Goal: Task Accomplishment & Management: Complete application form

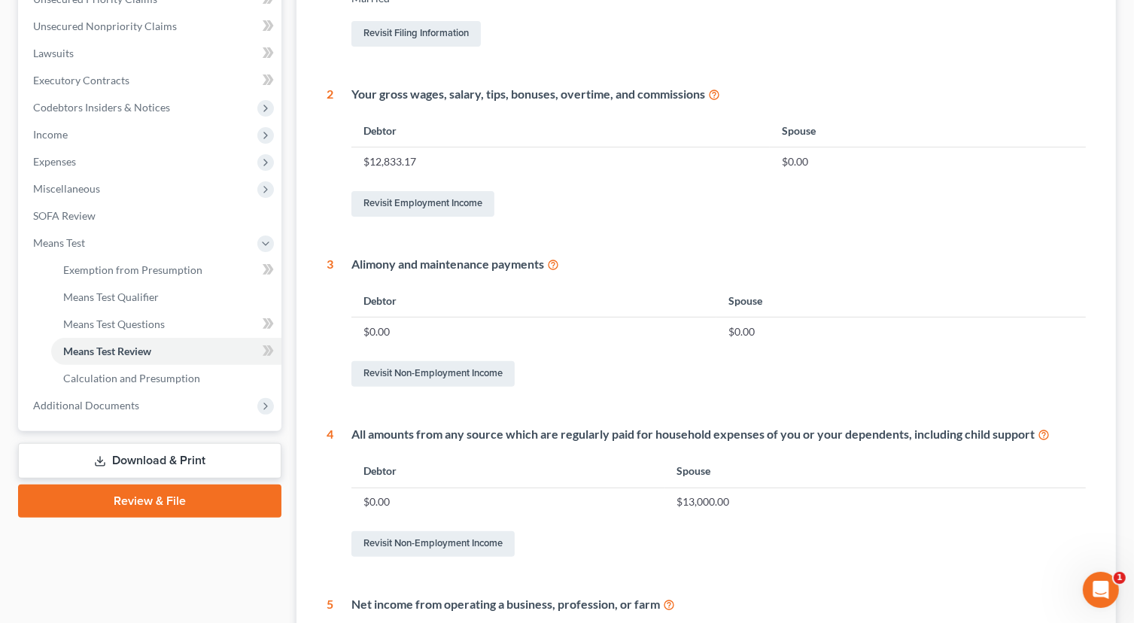
scroll to position [376, 0]
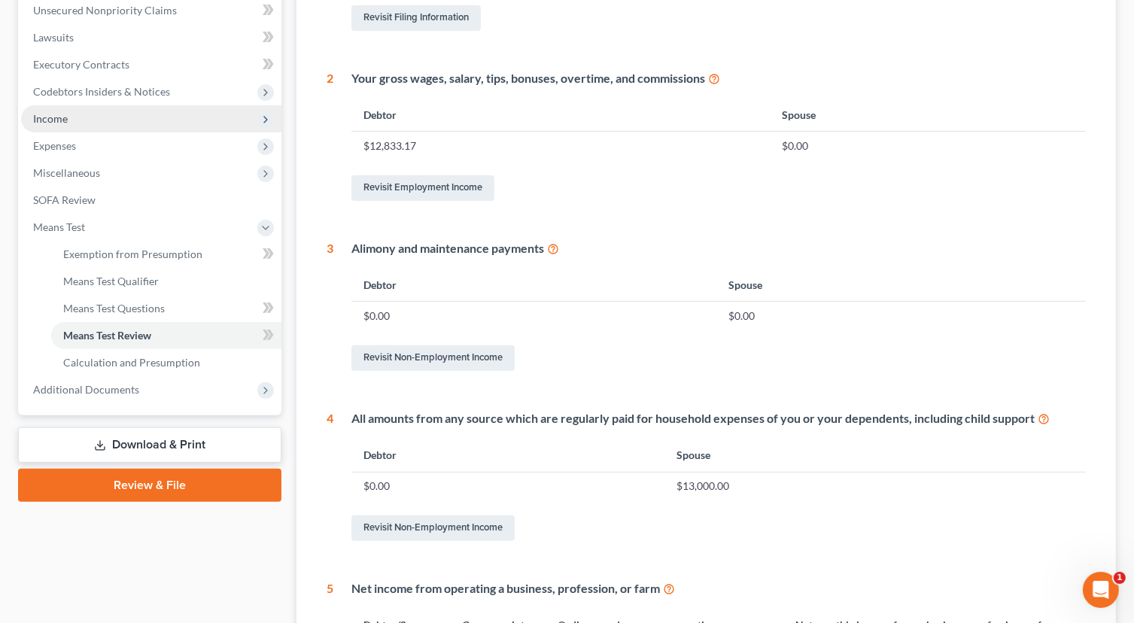
click at [54, 122] on span "Income" at bounding box center [50, 118] width 35 height 13
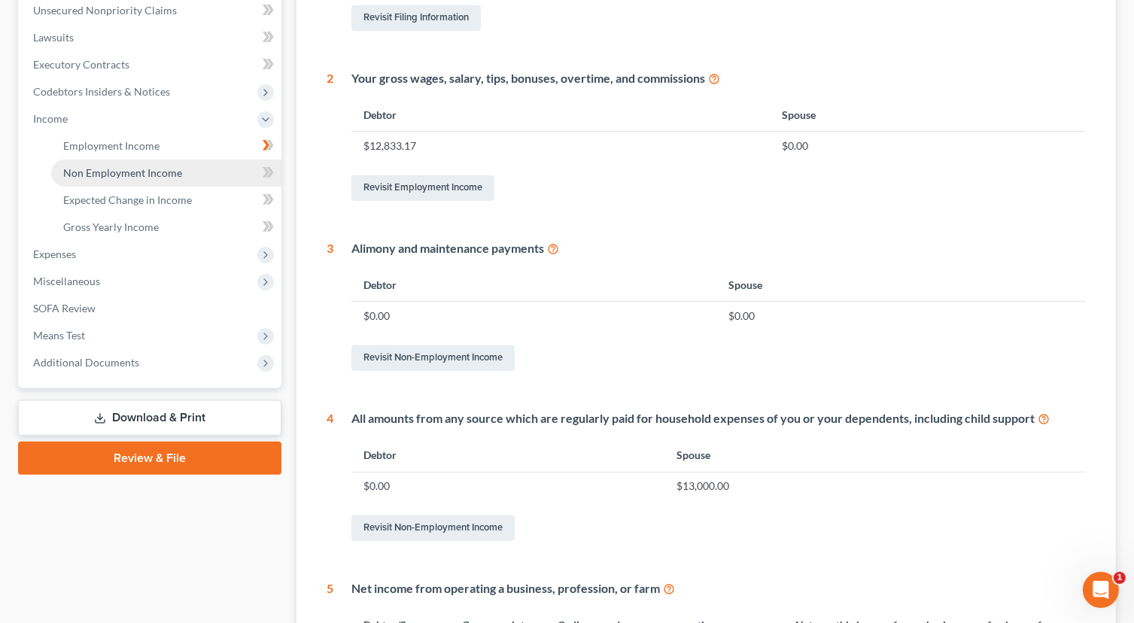
click at [175, 174] on span "Non Employment Income" at bounding box center [122, 172] width 119 height 13
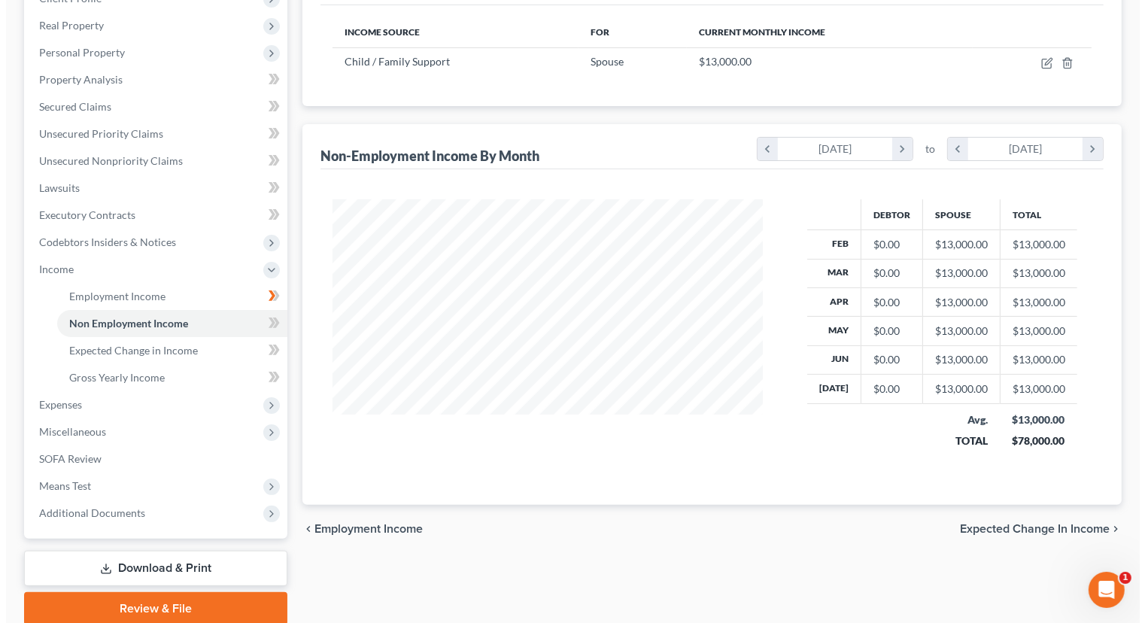
scroll to position [133, 0]
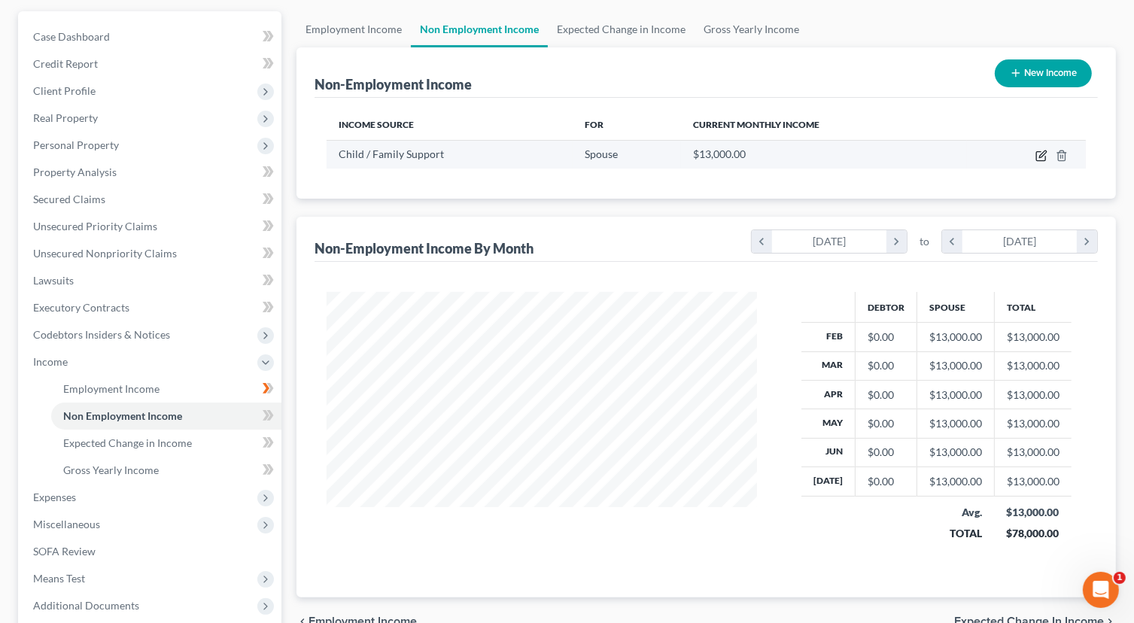
click at [1037, 155] on icon "button" at bounding box center [1040, 156] width 9 height 9
select select "7"
select select "0"
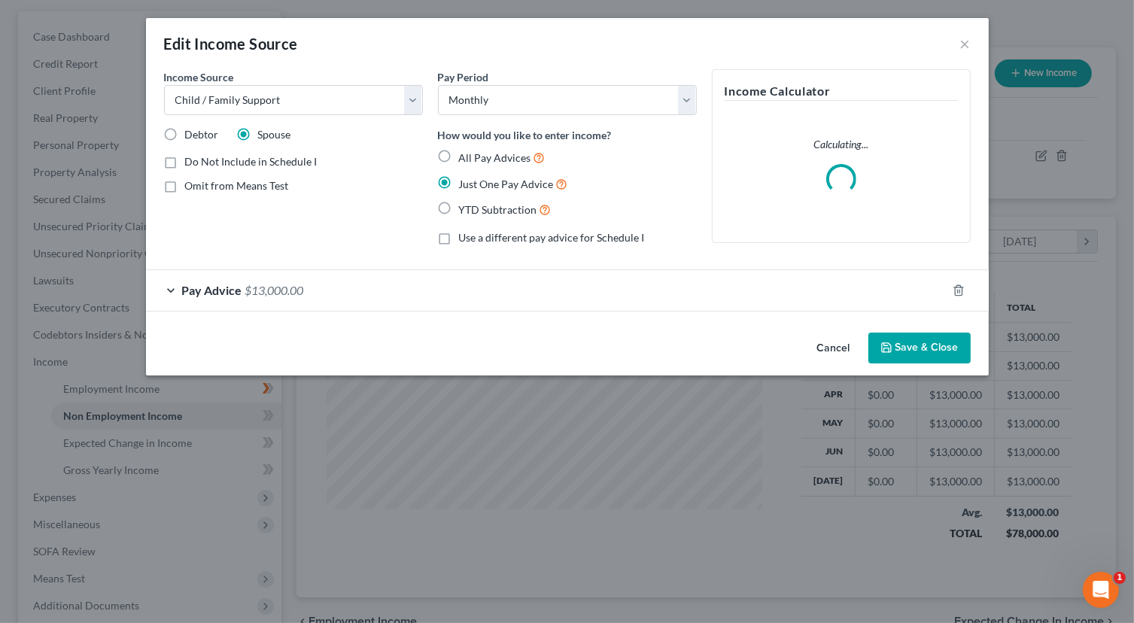
scroll to position [268, 465]
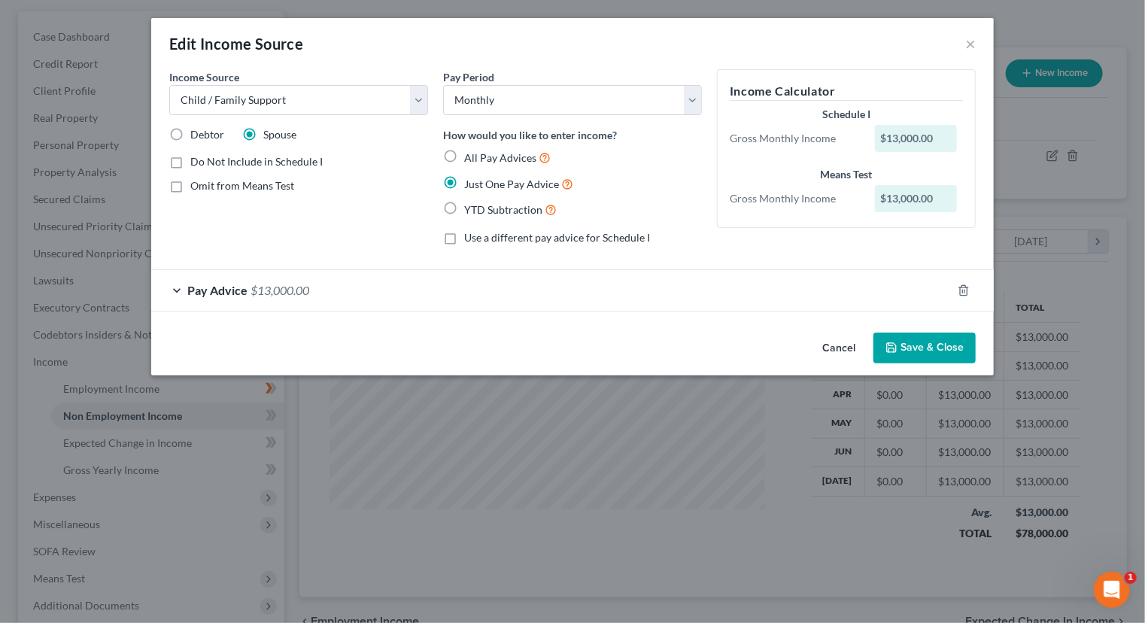
click at [331, 290] on div "Pay Advice $13,000.00" at bounding box center [551, 290] width 800 height 40
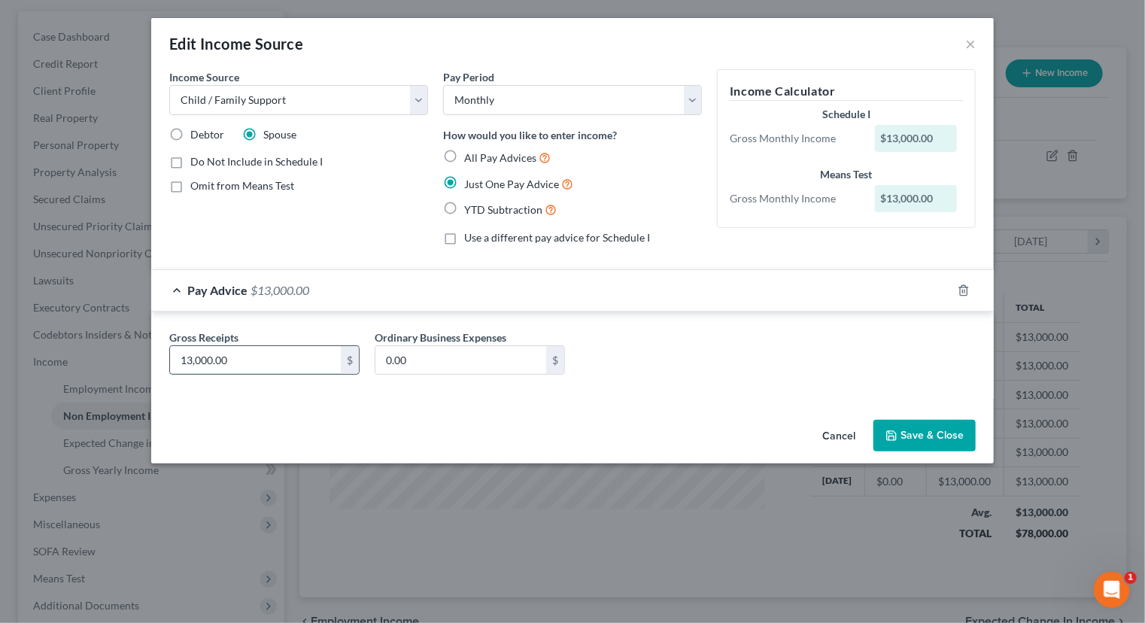
click at [307, 366] on input "13,000.00" at bounding box center [255, 360] width 171 height 29
type input "1,300.00"
click at [959, 441] on button "Save & Close" at bounding box center [924, 436] width 102 height 32
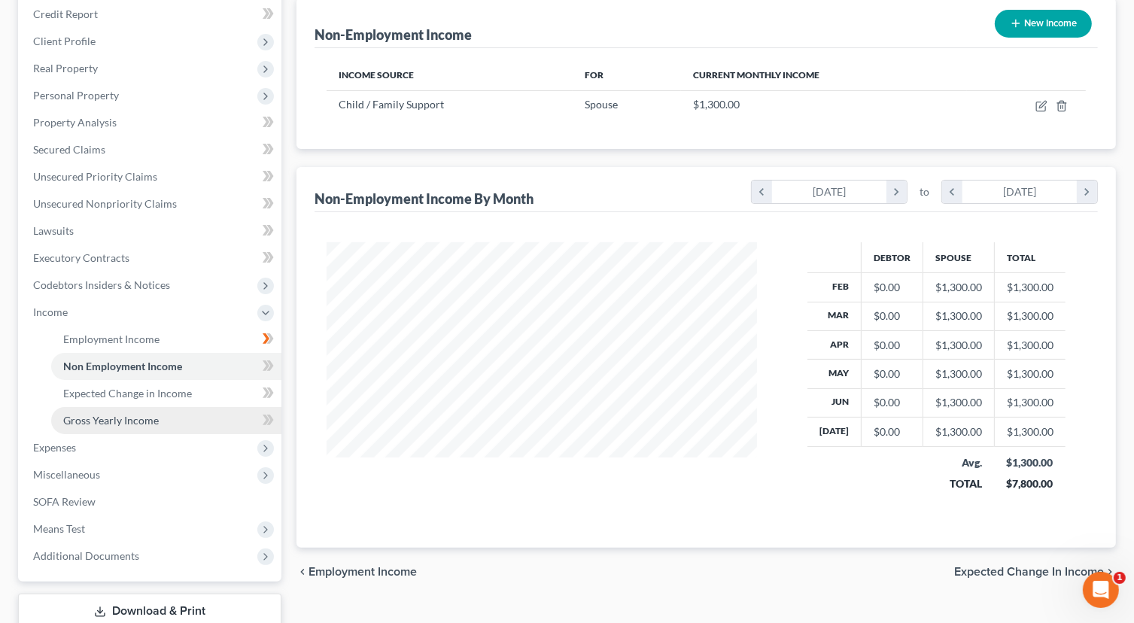
scroll to position [208, 0]
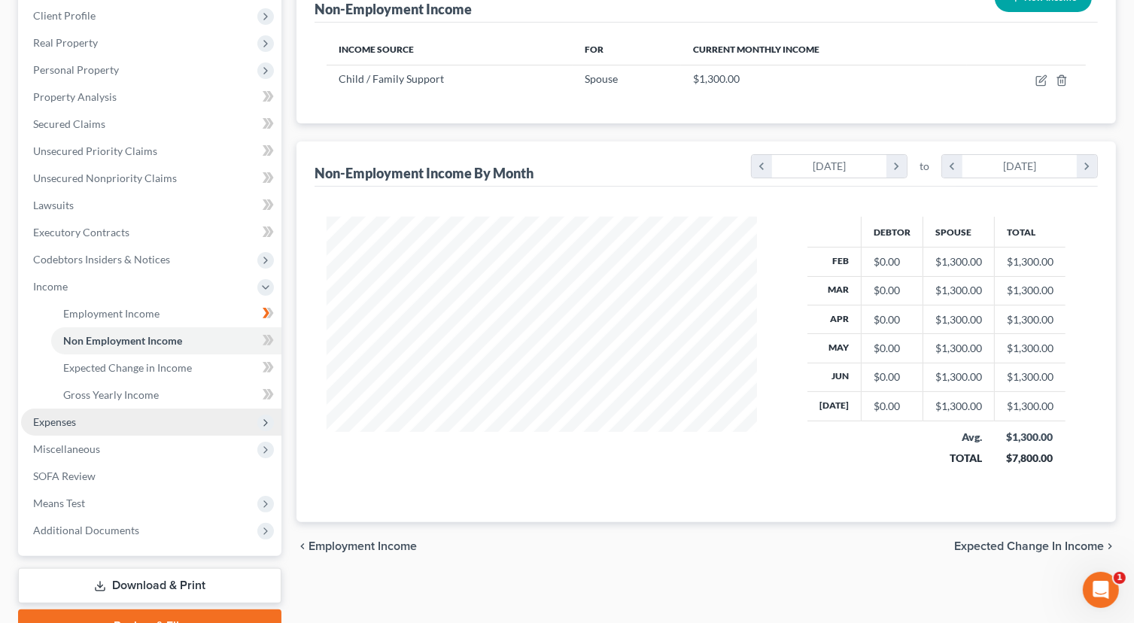
click at [54, 426] on span "Expenses" at bounding box center [54, 421] width 43 height 13
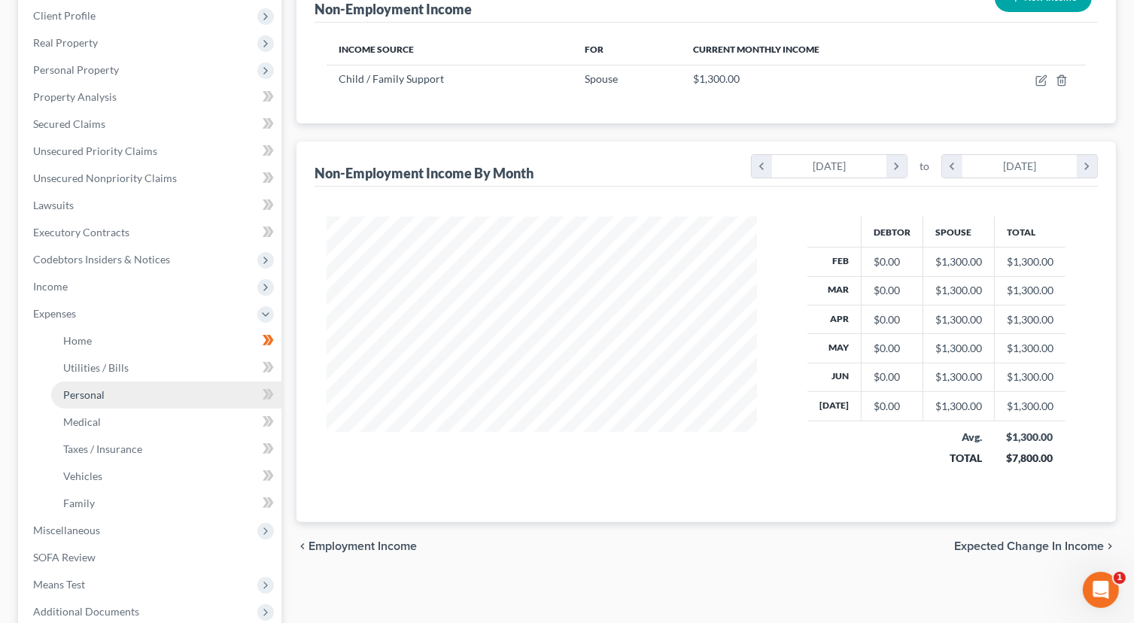
drag, startPoint x: 87, startPoint y: 399, endPoint x: 99, endPoint y: 396, distance: 12.6
click at [89, 399] on span "Personal" at bounding box center [83, 394] width 41 height 13
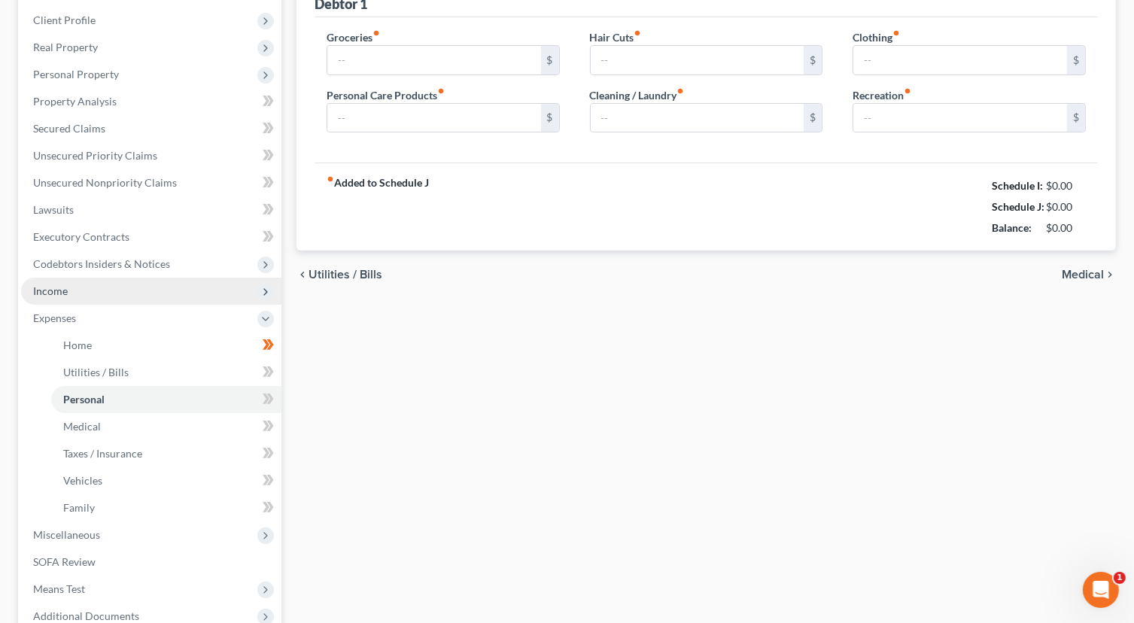
type input "800.00"
type input "0.00"
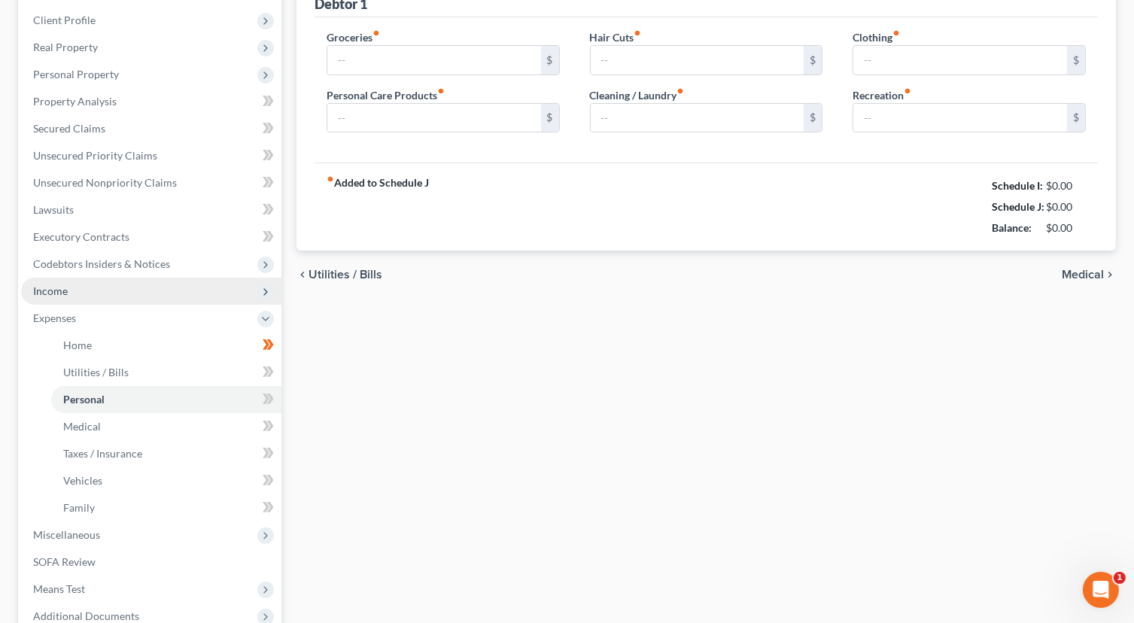
type input "0.00"
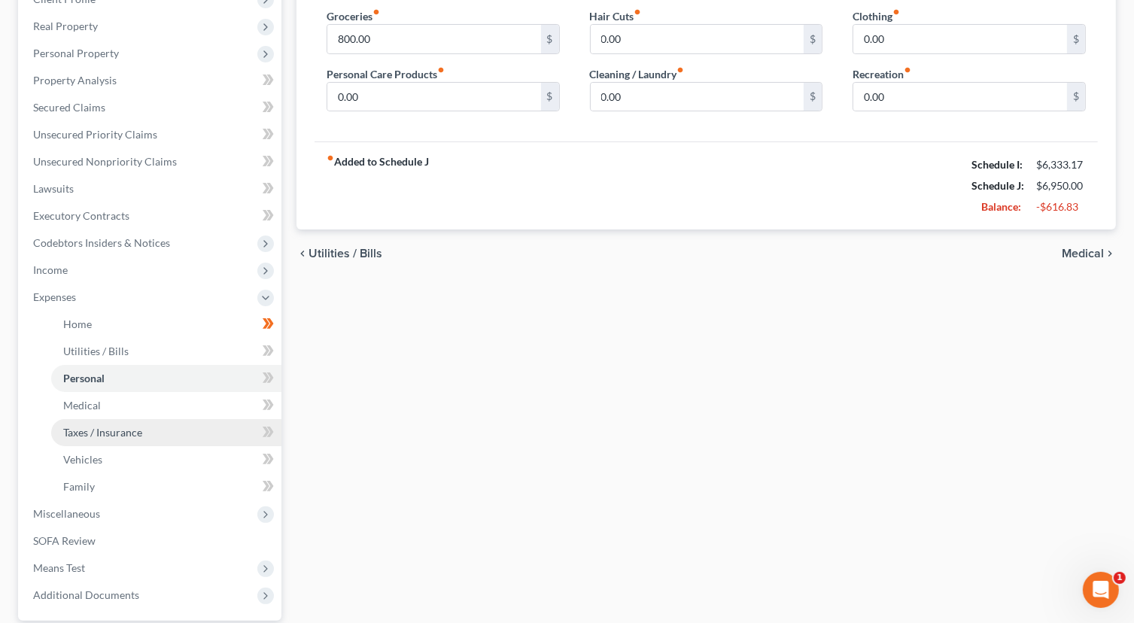
scroll to position [226, 0]
click at [205, 384] on link "Personal" at bounding box center [166, 377] width 230 height 27
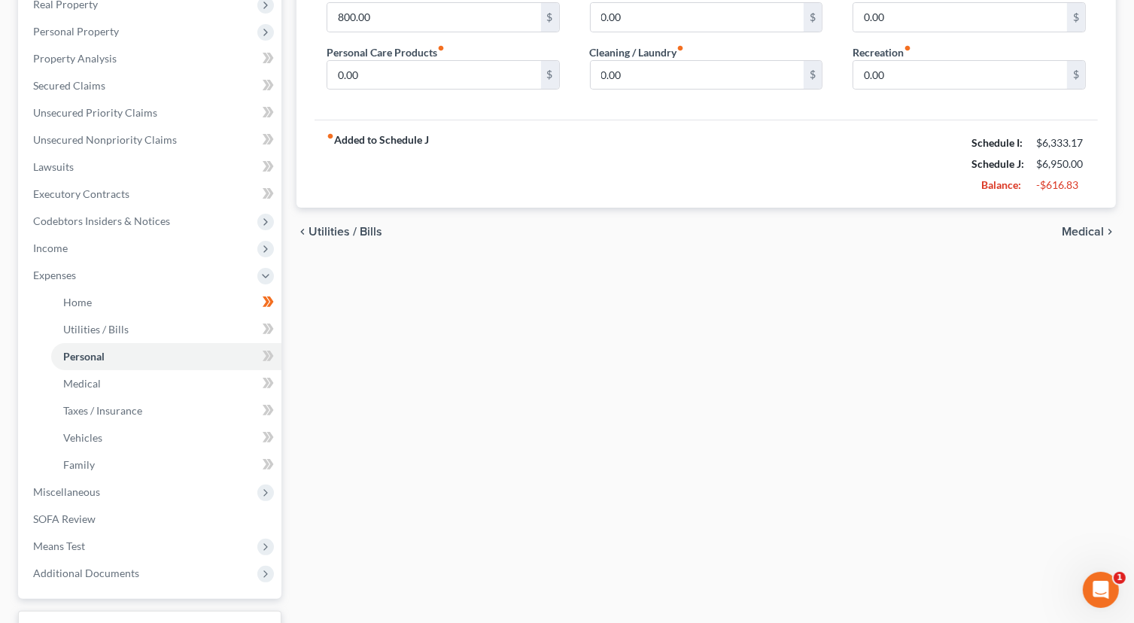
scroll to position [139, 0]
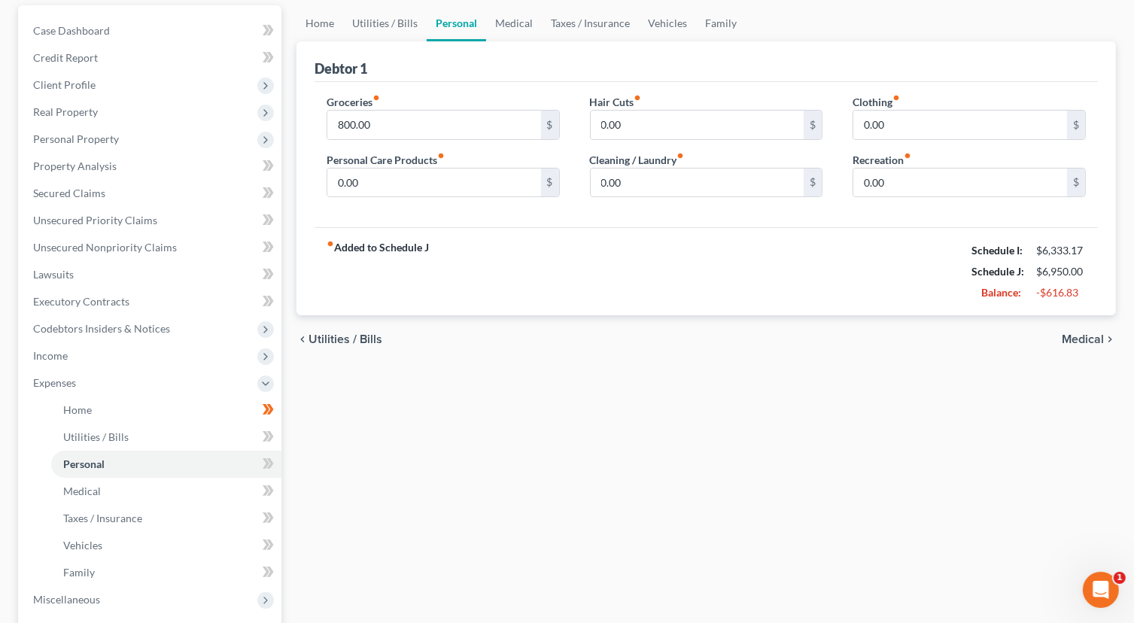
click at [1086, 335] on span "Medical" at bounding box center [1083, 339] width 42 height 12
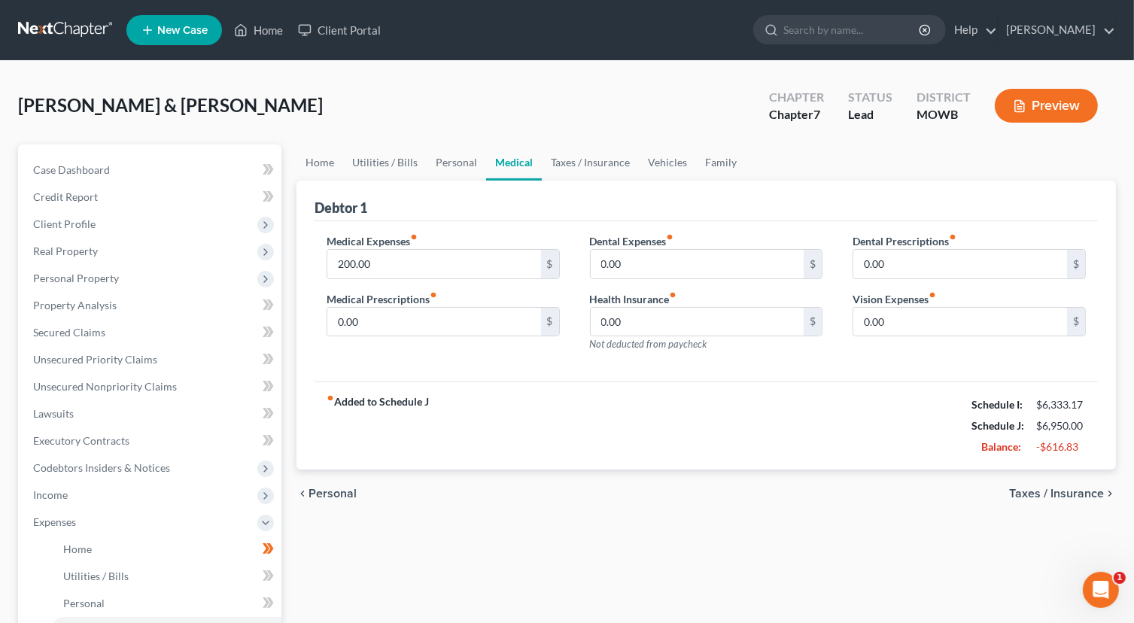
click at [1040, 489] on span "Taxes / Insurance" at bounding box center [1056, 494] width 95 height 12
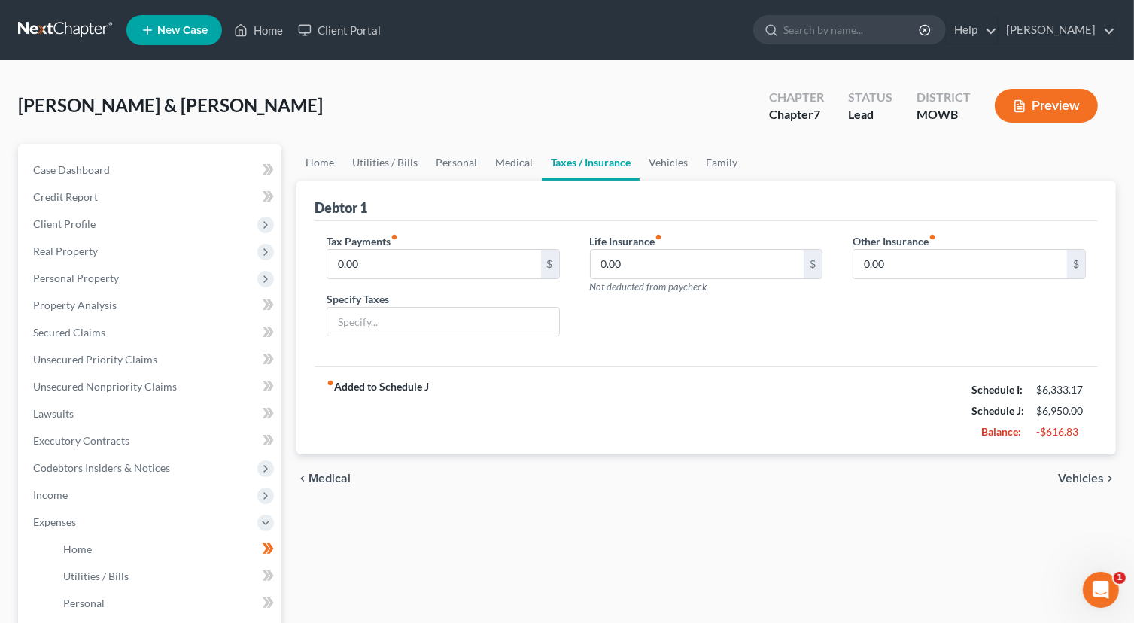
click at [1068, 478] on span "Vehicles" at bounding box center [1081, 478] width 46 height 12
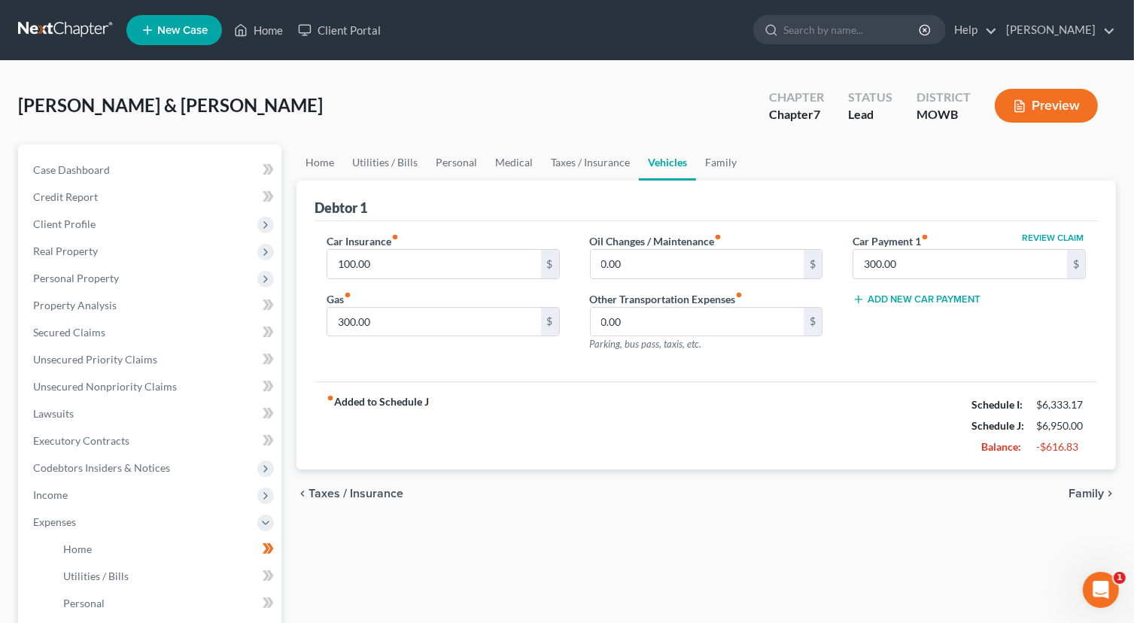
click at [344, 488] on span "Taxes / Insurance" at bounding box center [355, 494] width 95 height 12
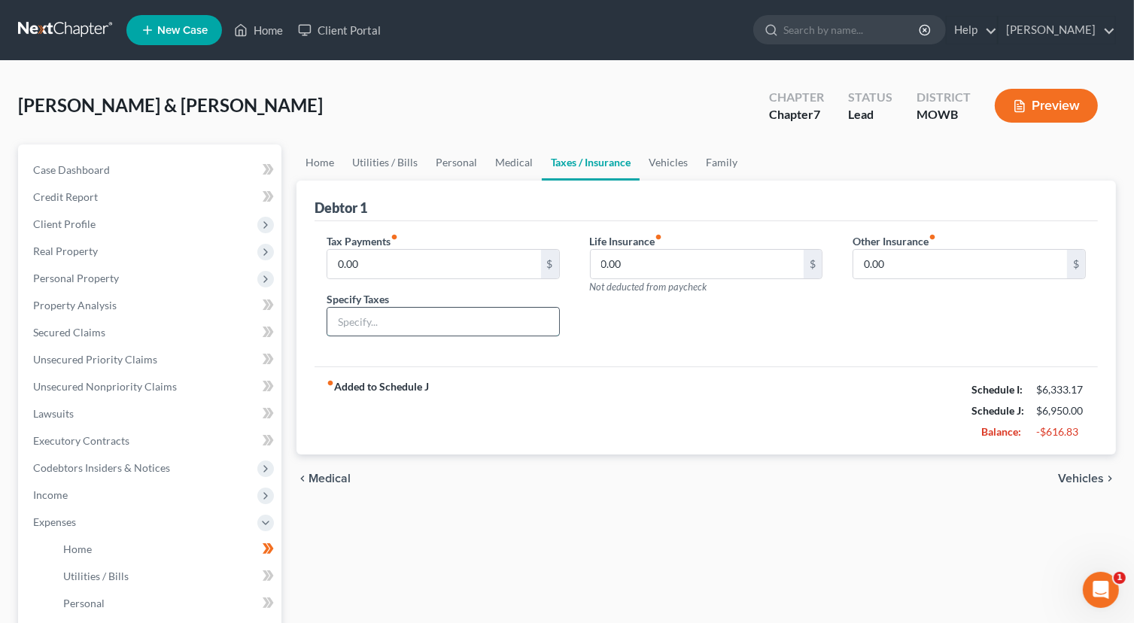
click at [418, 320] on input "text" at bounding box center [443, 322] width 232 height 29
type input "personal property"
click at [418, 260] on input "0.00" at bounding box center [434, 264] width 214 height 29
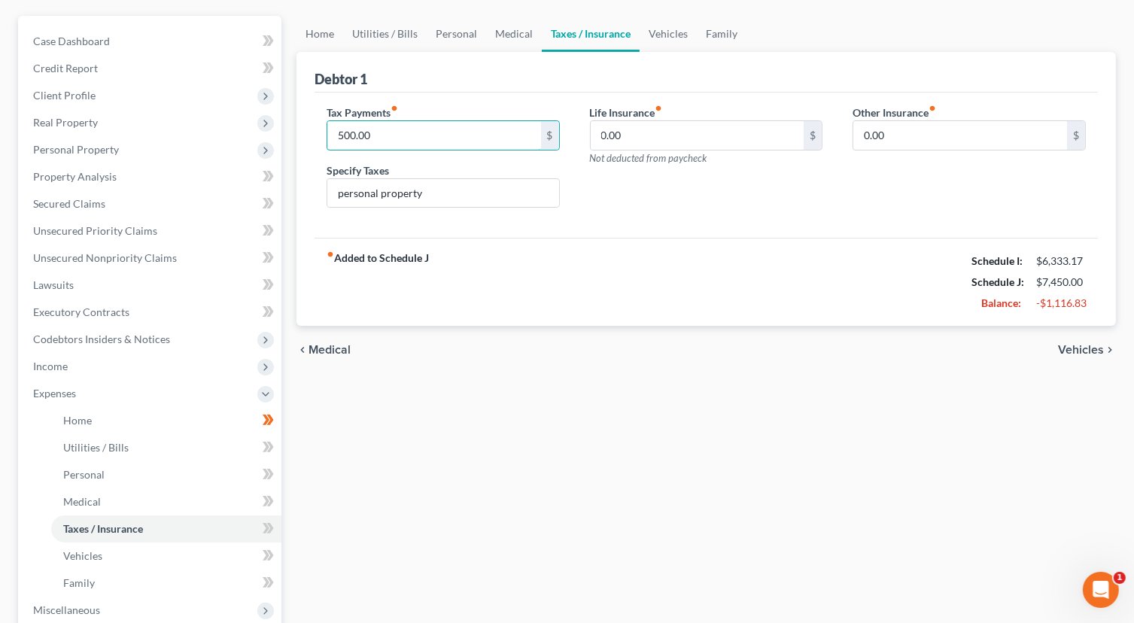
scroll to position [150, 0]
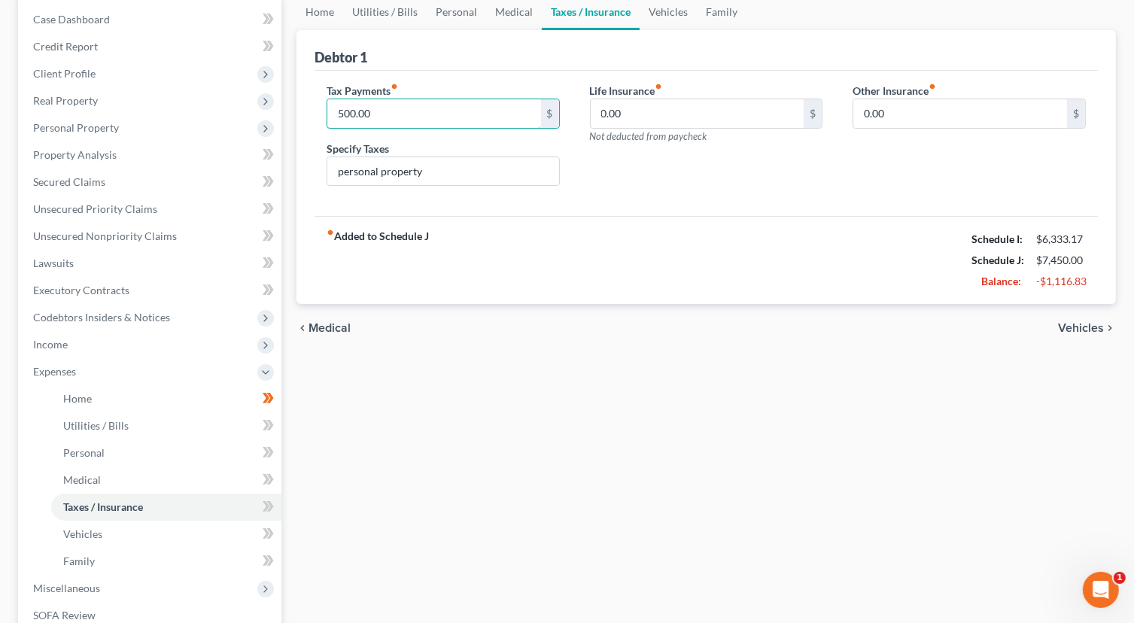
type input "500.00"
click at [1088, 325] on span "Vehicles" at bounding box center [1081, 328] width 46 height 12
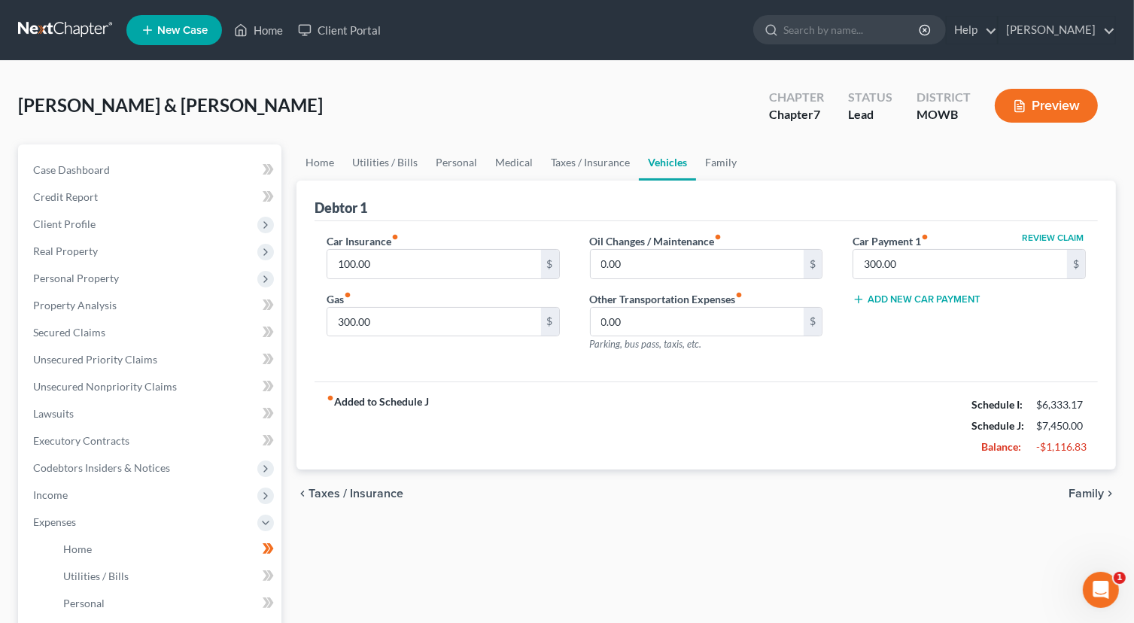
scroll to position [75, 0]
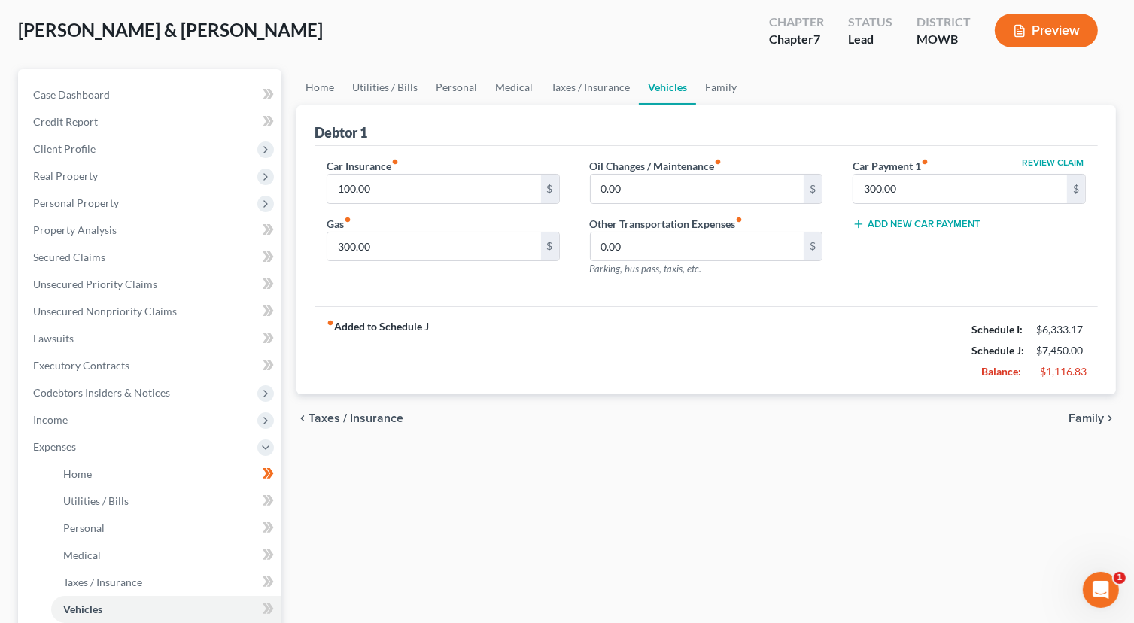
click at [1074, 419] on span "Family" at bounding box center [1085, 418] width 35 height 12
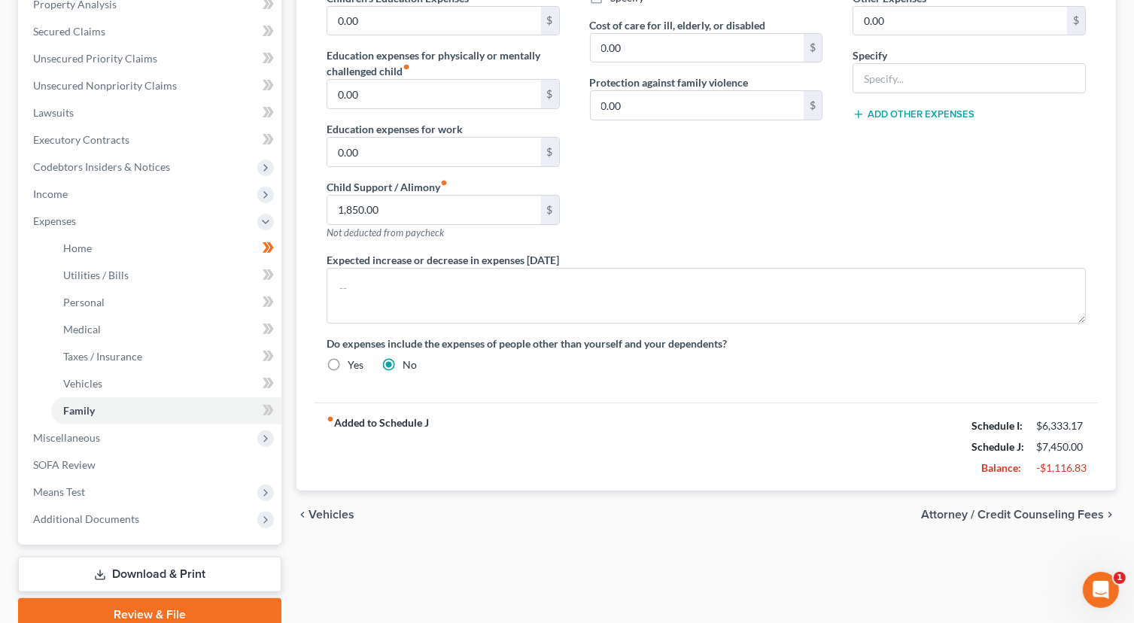
scroll to position [365, 0]
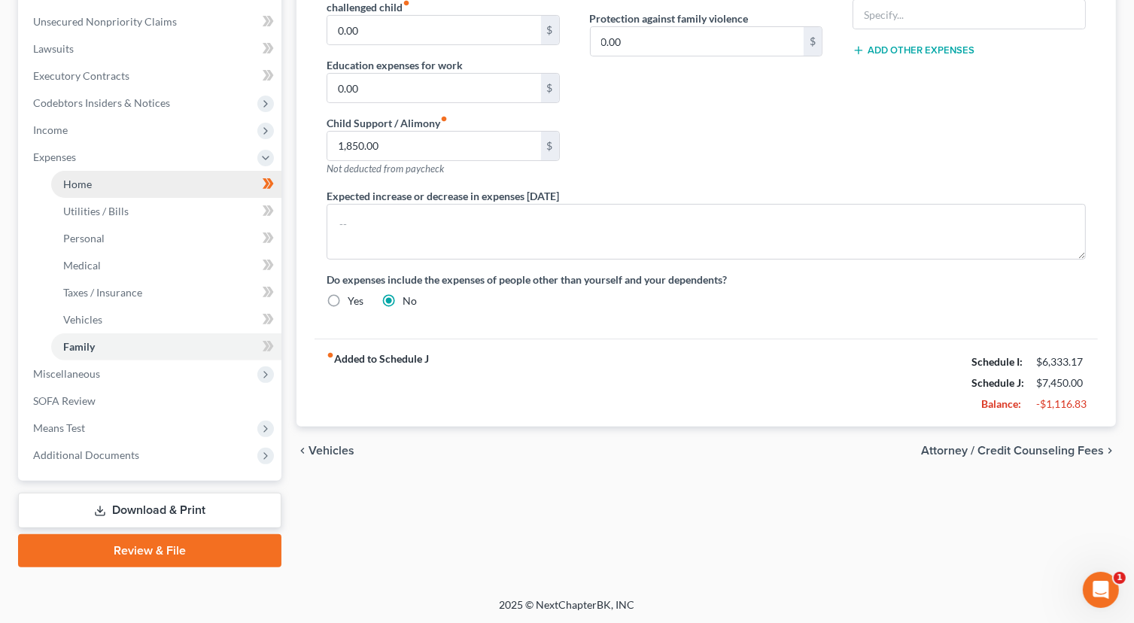
click at [116, 184] on link "Home" at bounding box center [166, 184] width 230 height 27
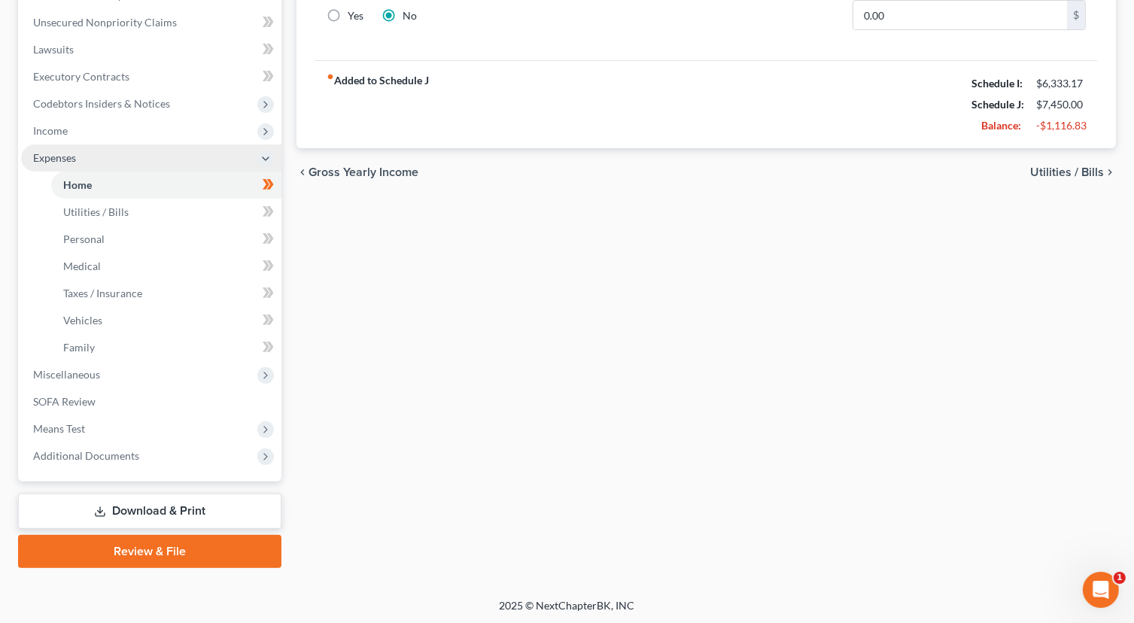
scroll to position [365, 0]
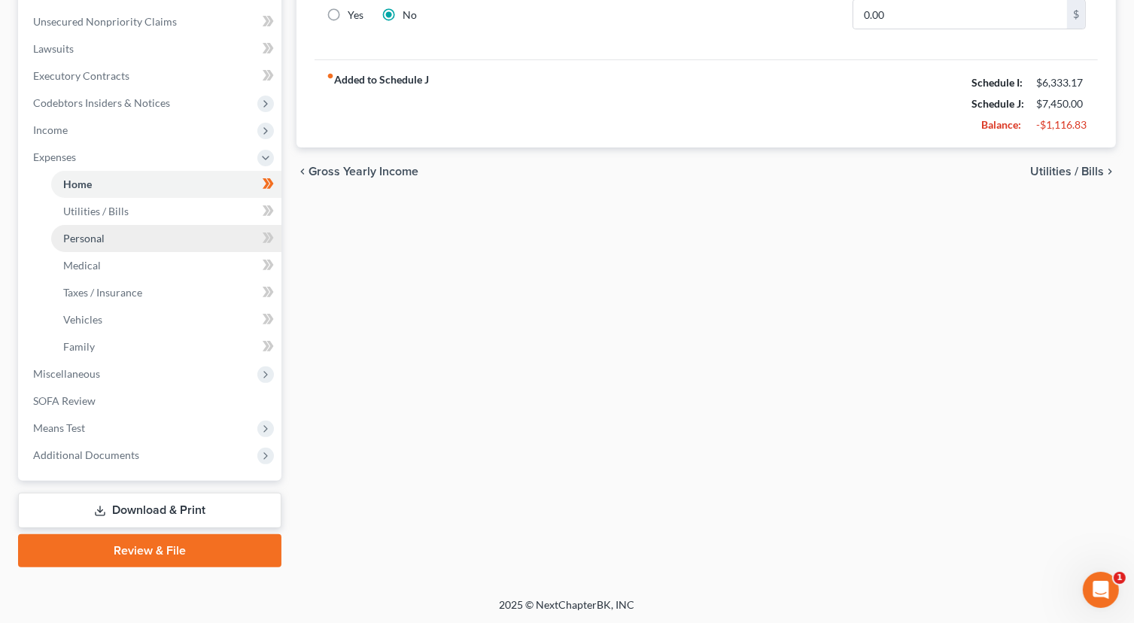
click at [104, 236] on link "Personal" at bounding box center [166, 238] width 230 height 27
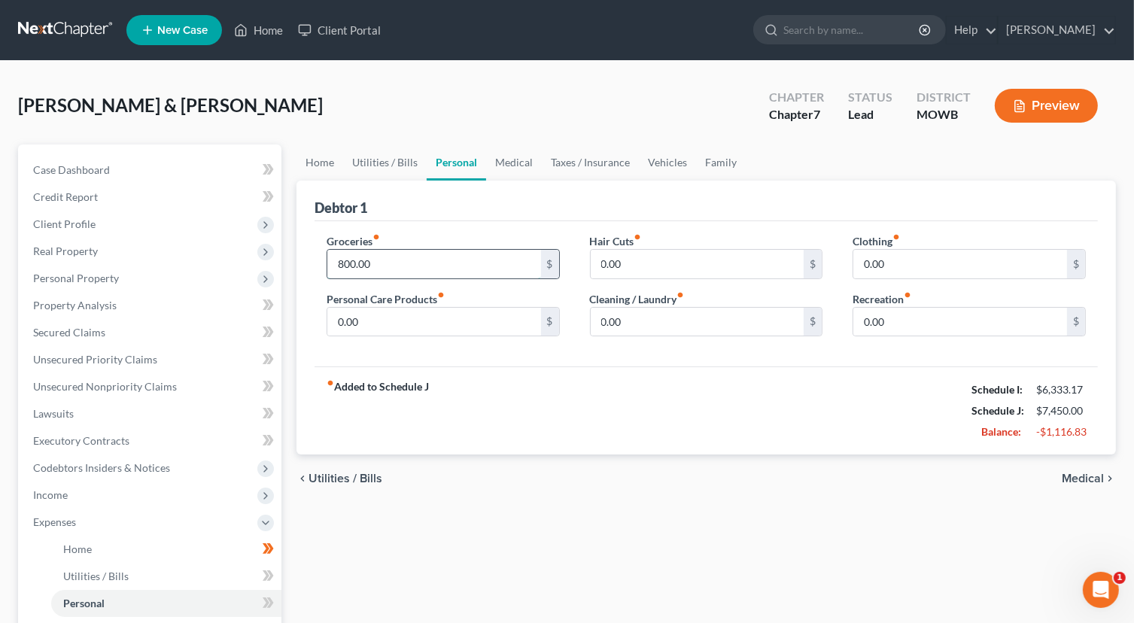
click at [402, 260] on input "800.00" at bounding box center [434, 264] width 214 height 29
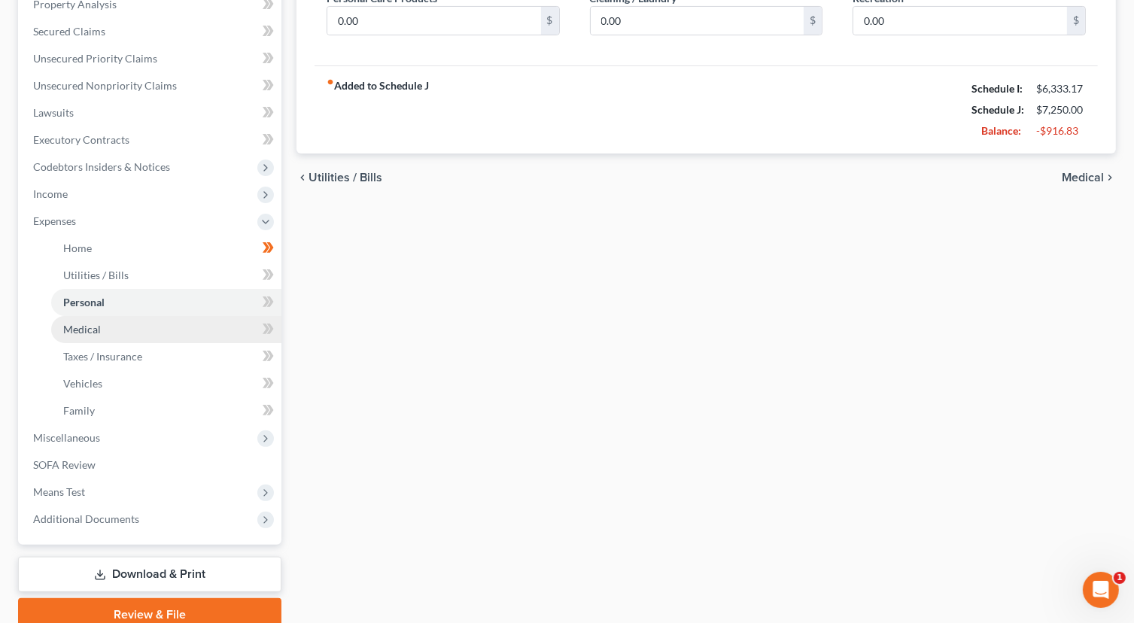
type input "600.00"
click at [121, 325] on link "Medical" at bounding box center [166, 329] width 230 height 27
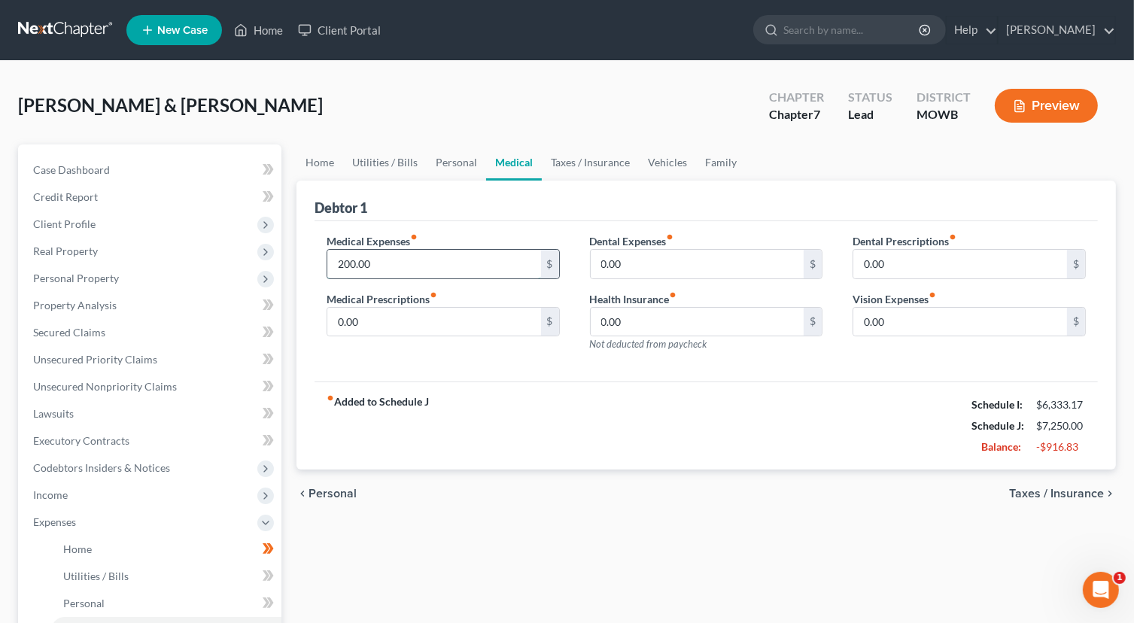
click at [454, 265] on input "200.00" at bounding box center [434, 264] width 214 height 29
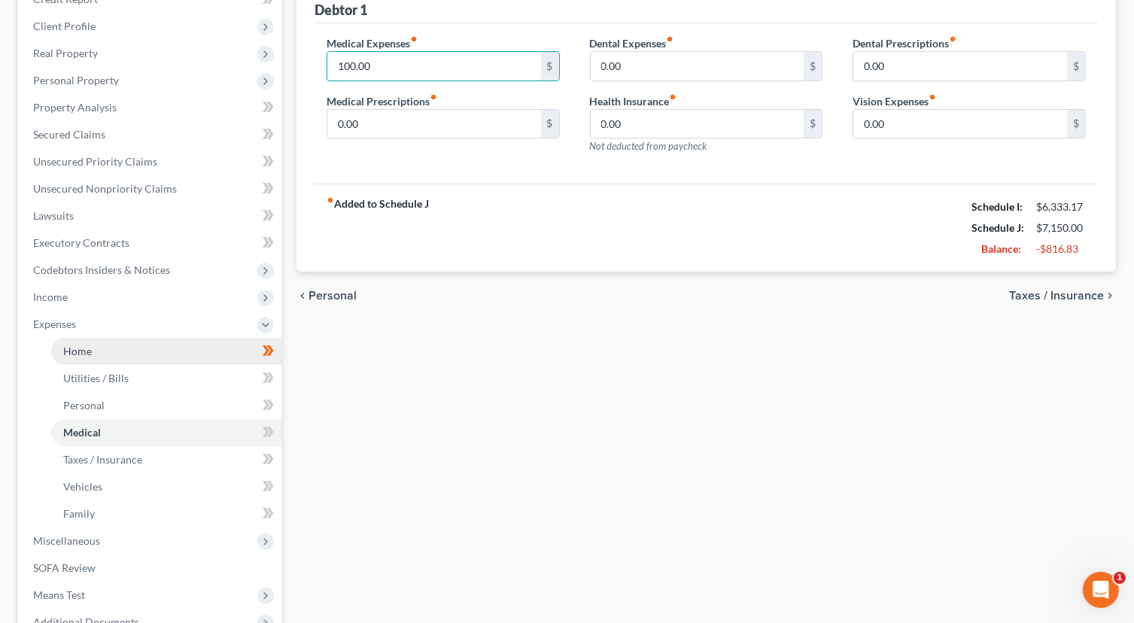
scroll to position [226, 0]
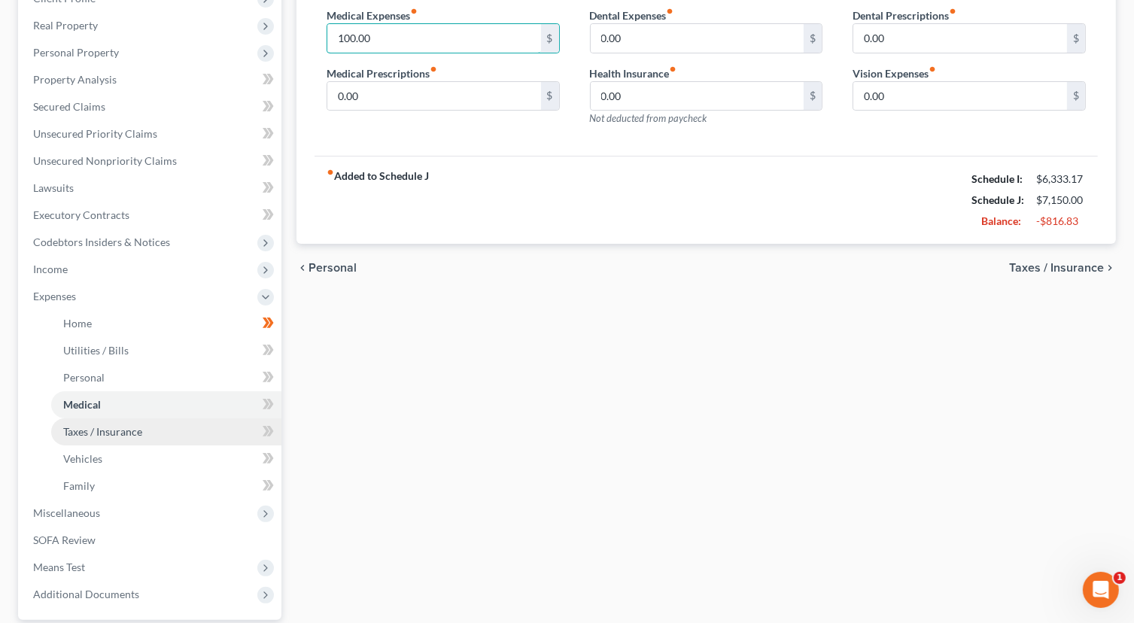
type input "100.00"
click at [126, 433] on span "Taxes / Insurance" at bounding box center [102, 431] width 79 height 13
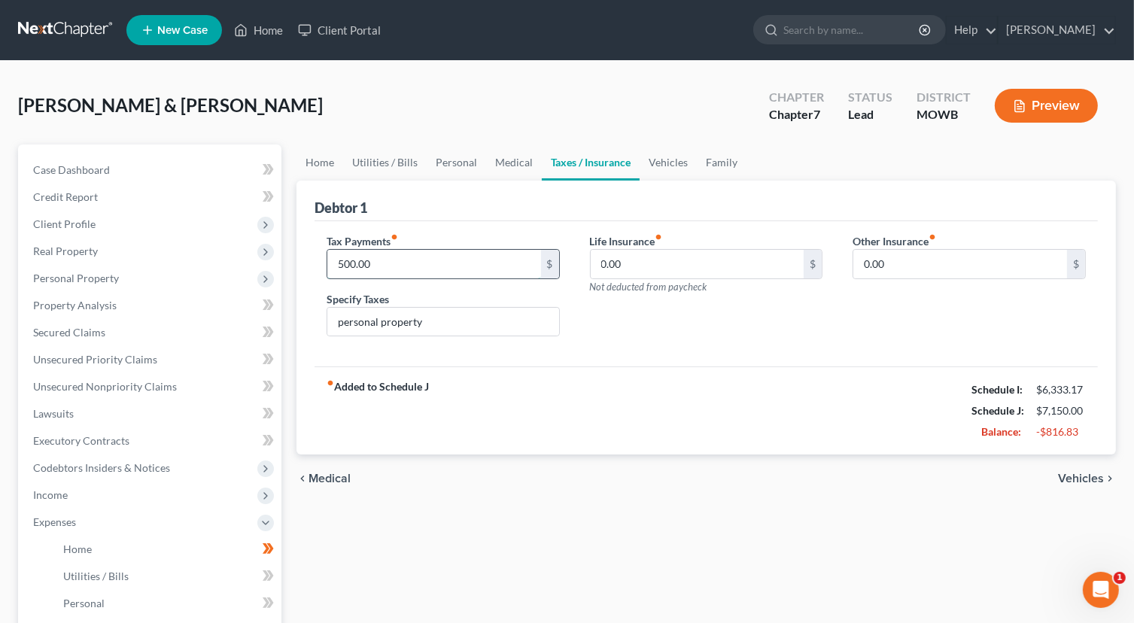
click at [408, 266] on input "500.00" at bounding box center [434, 264] width 214 height 29
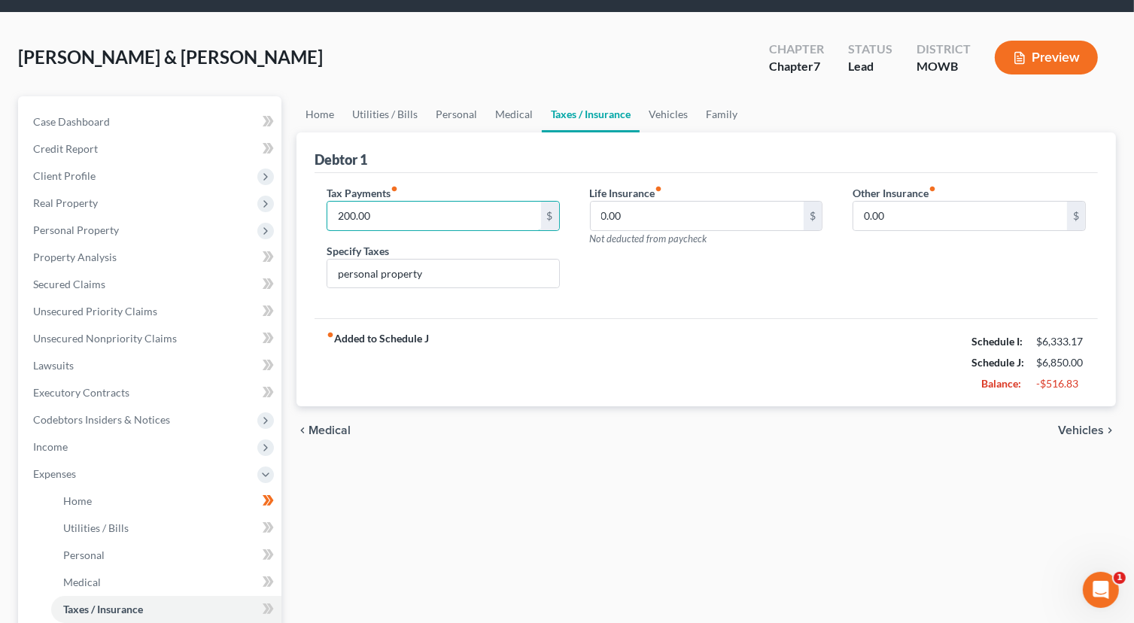
scroll to position [75, 0]
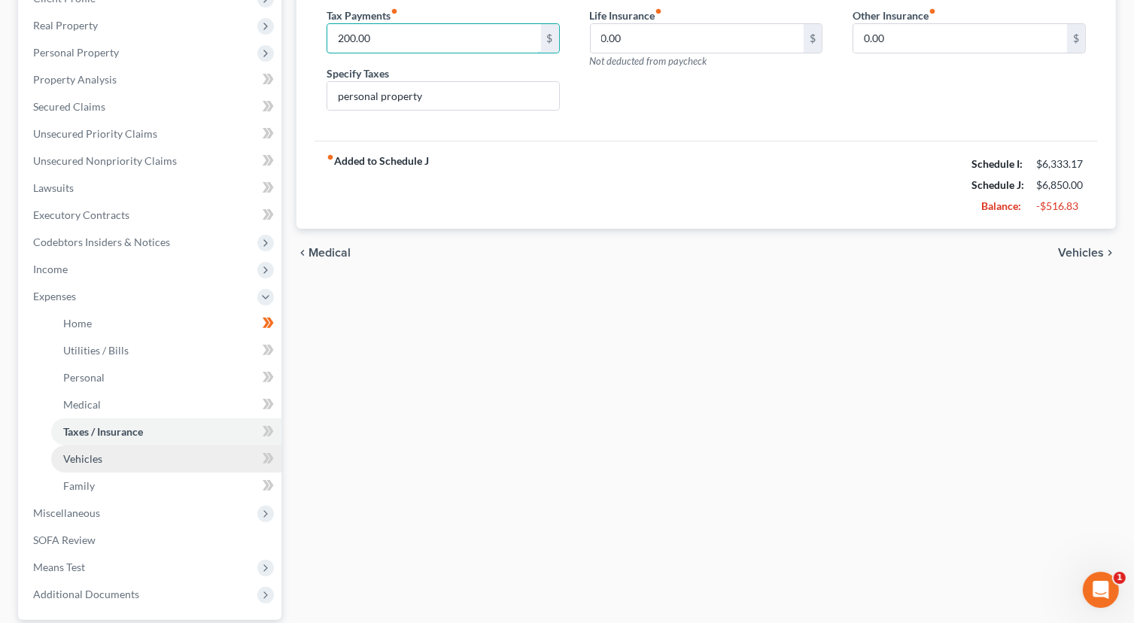
type input "200.00"
click at [142, 461] on link "Vehicles" at bounding box center [166, 458] width 230 height 27
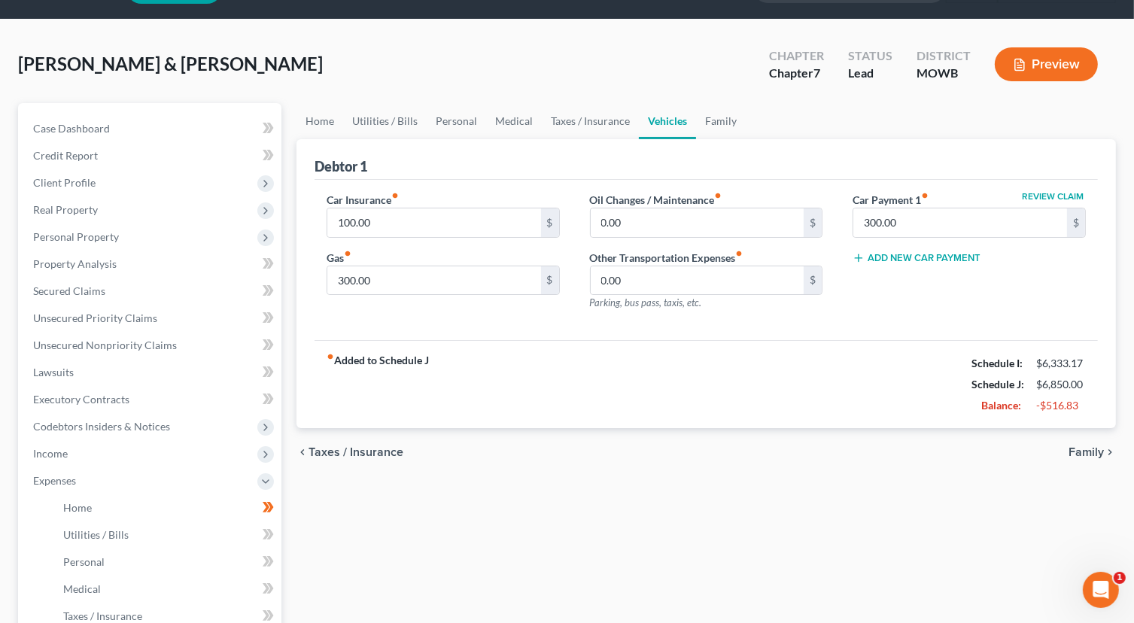
scroll to position [75, 0]
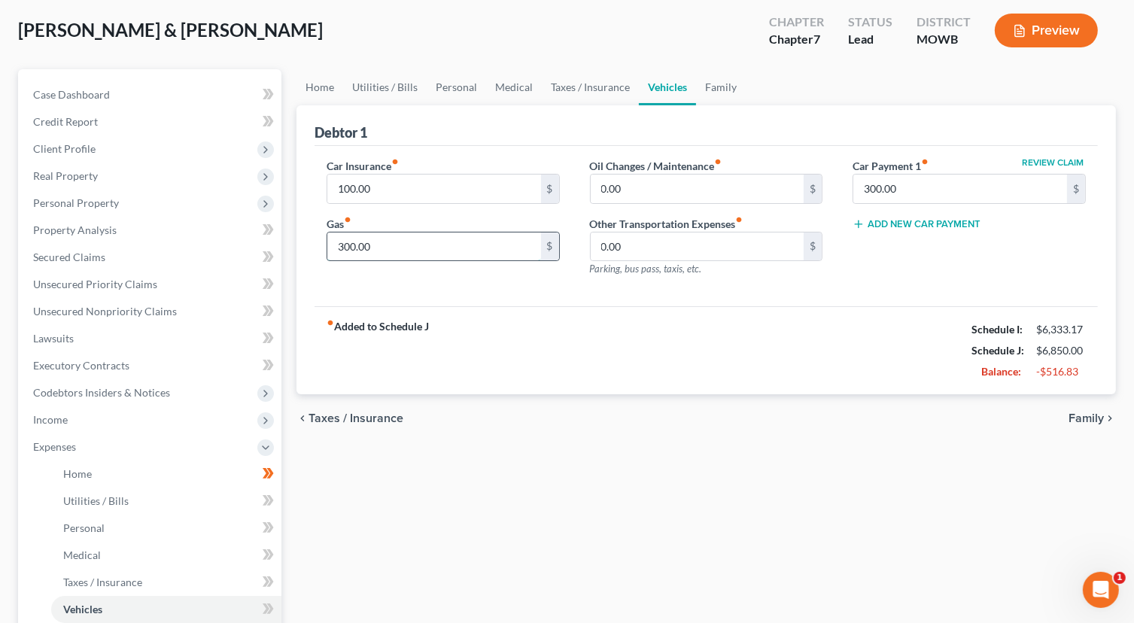
click at [443, 251] on input "300.00" at bounding box center [434, 246] width 214 height 29
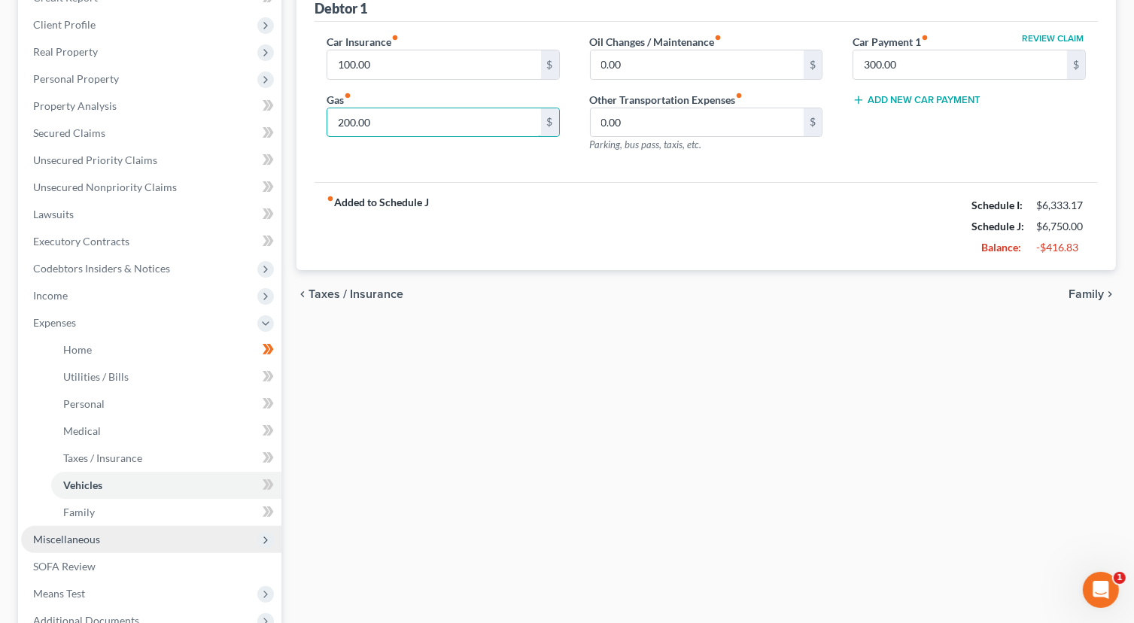
scroll to position [0, 0]
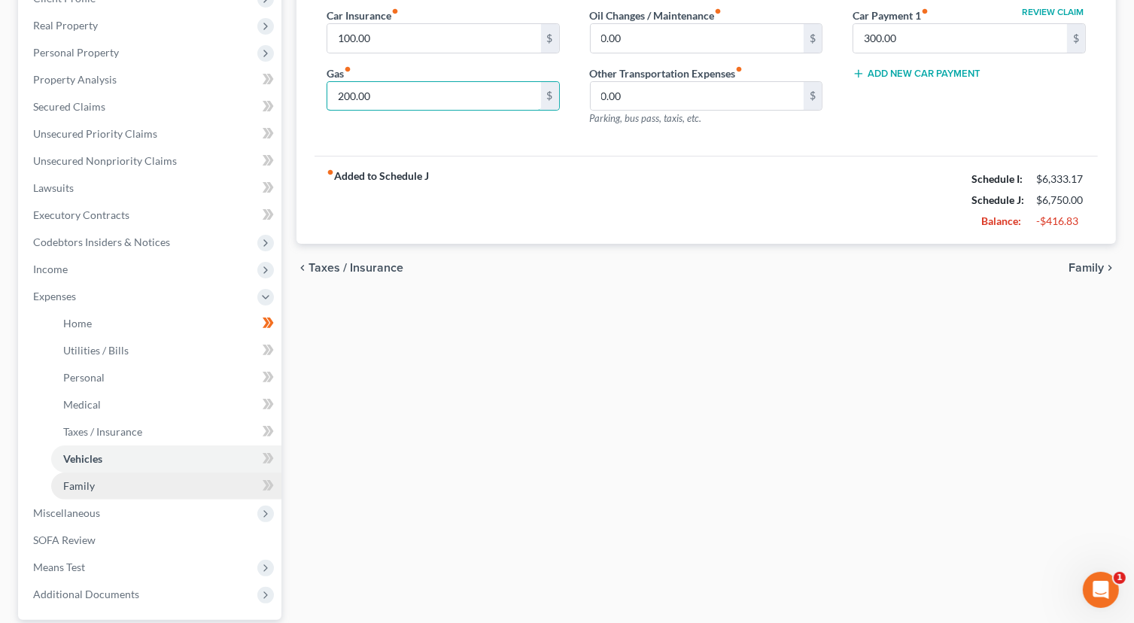
type input "200.00"
click at [132, 490] on link "Family" at bounding box center [166, 485] width 230 height 27
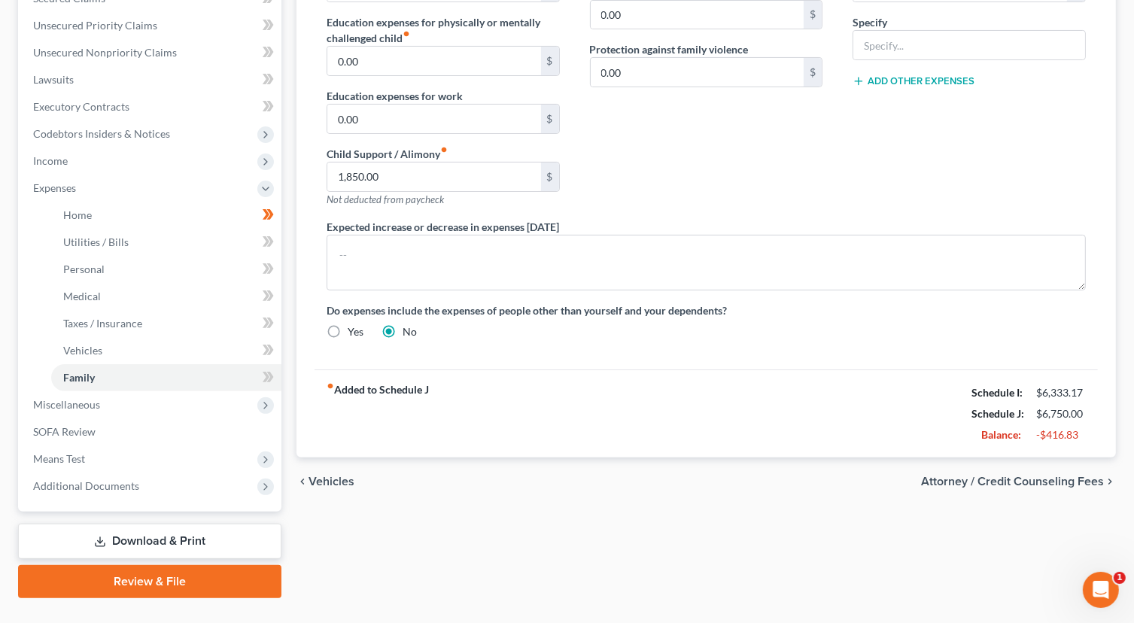
scroll to position [365, 0]
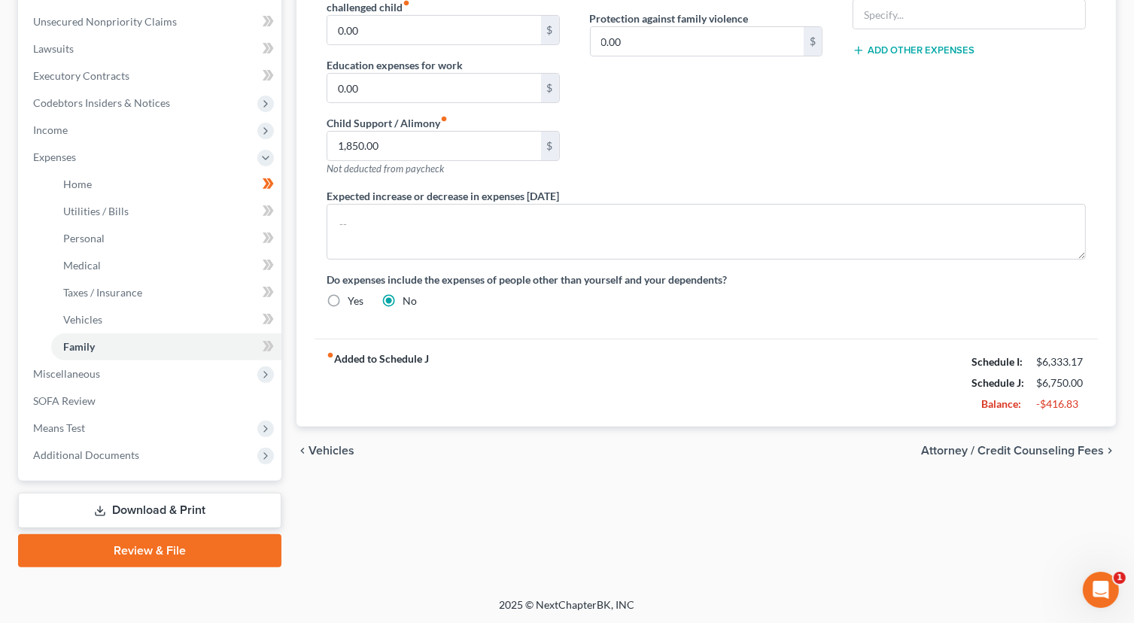
click at [969, 450] on span "Attorney / Credit Counseling Fees" at bounding box center [1012, 451] width 183 height 12
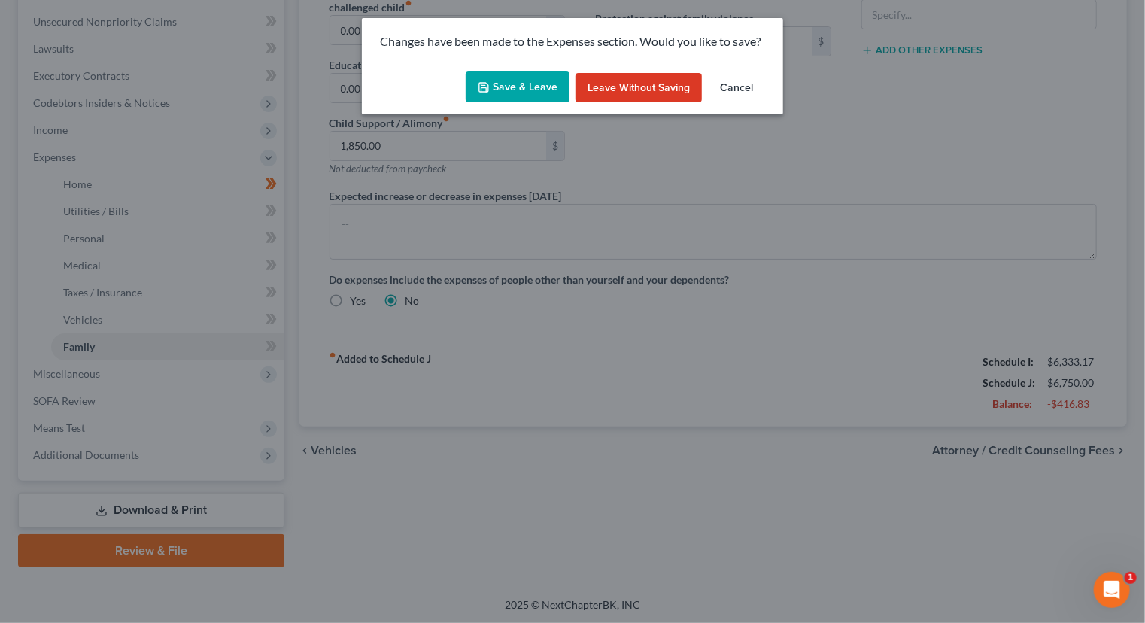
click at [507, 80] on button "Save & Leave" at bounding box center [518, 87] width 104 height 32
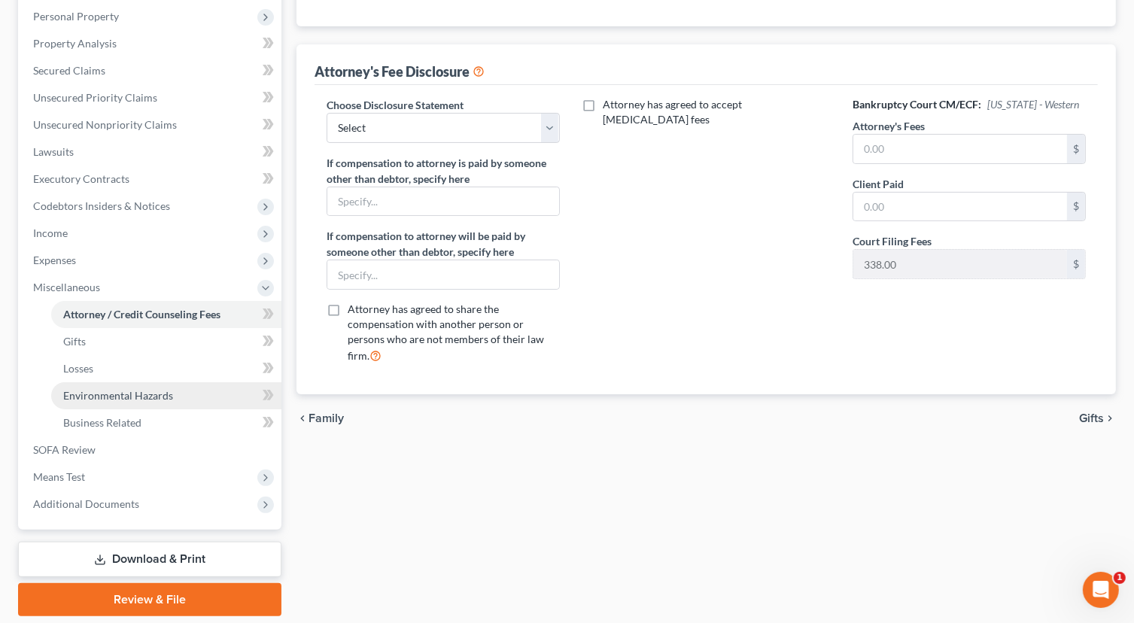
scroll to position [235, 0]
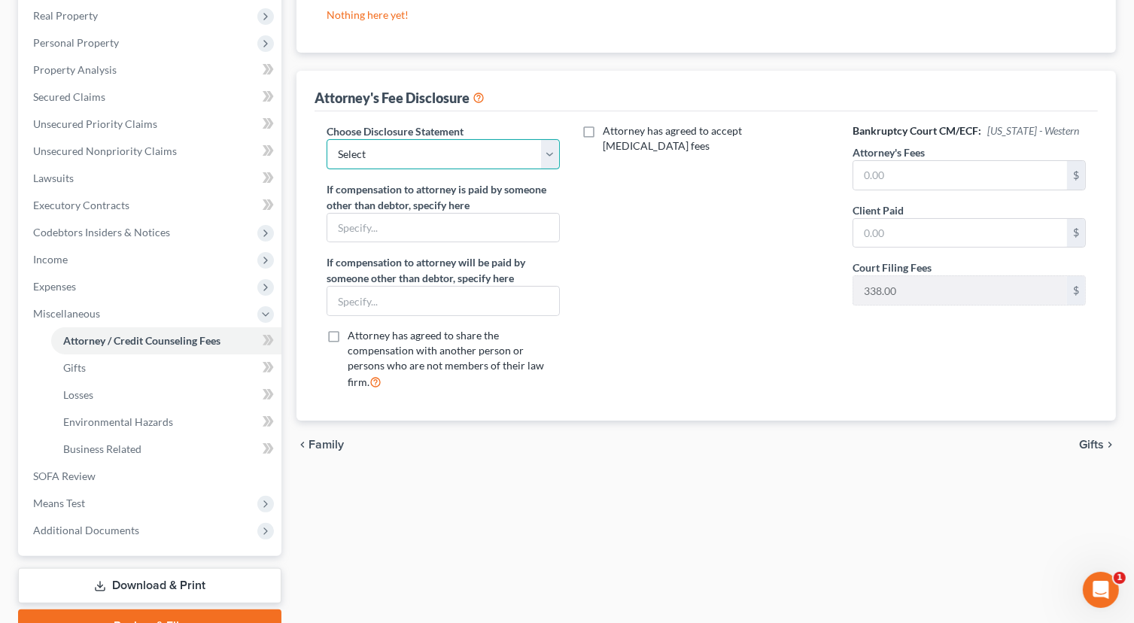
click at [548, 150] on select "Select Attorney at law" at bounding box center [443, 154] width 233 height 30
select select "0"
click at [327, 139] on select "Select Attorney at law" at bounding box center [443, 154] width 233 height 30
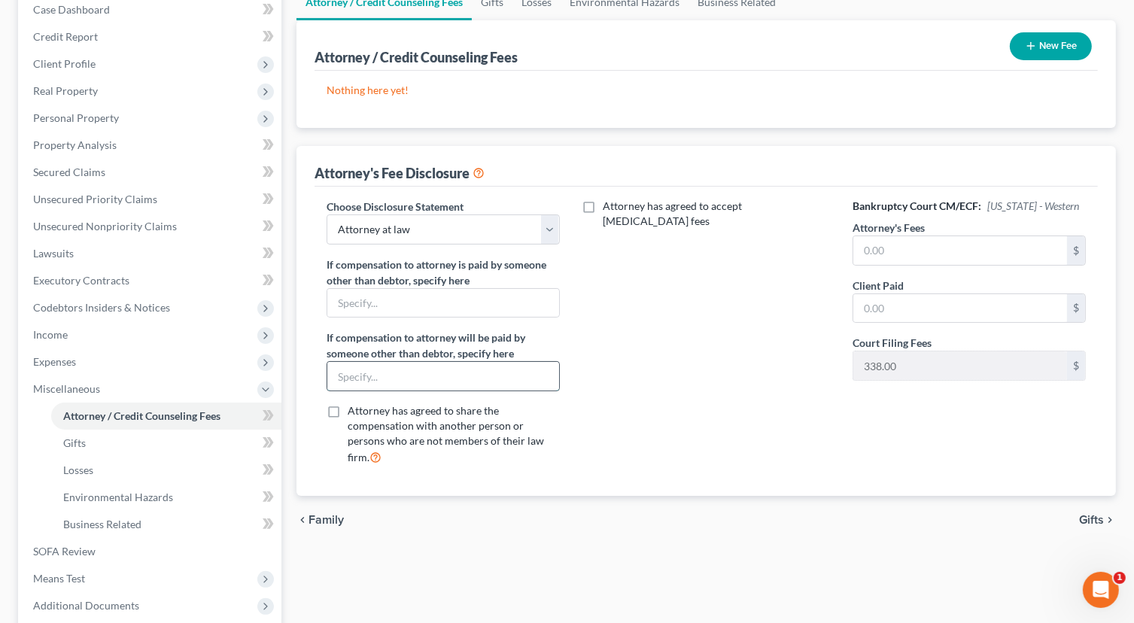
click at [418, 378] on input "text" at bounding box center [443, 376] width 232 height 29
type input "Met-Life Legal insurance"
click at [914, 254] on input "text" at bounding box center [960, 250] width 214 height 29
click at [1001, 305] on input "text" at bounding box center [960, 308] width 214 height 29
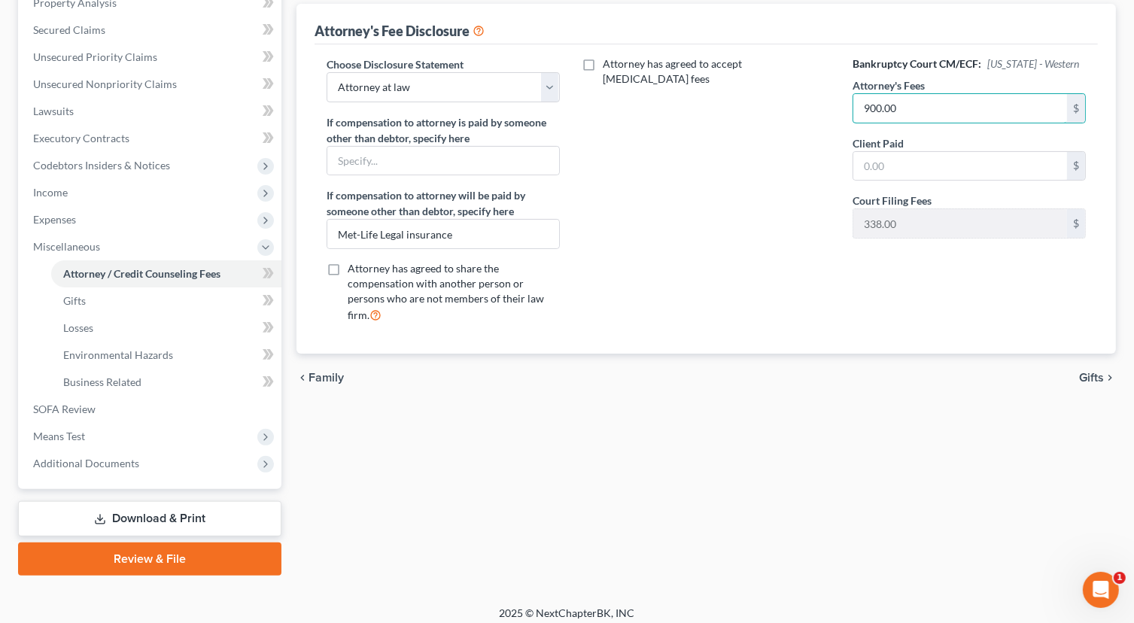
scroll to position [311, 0]
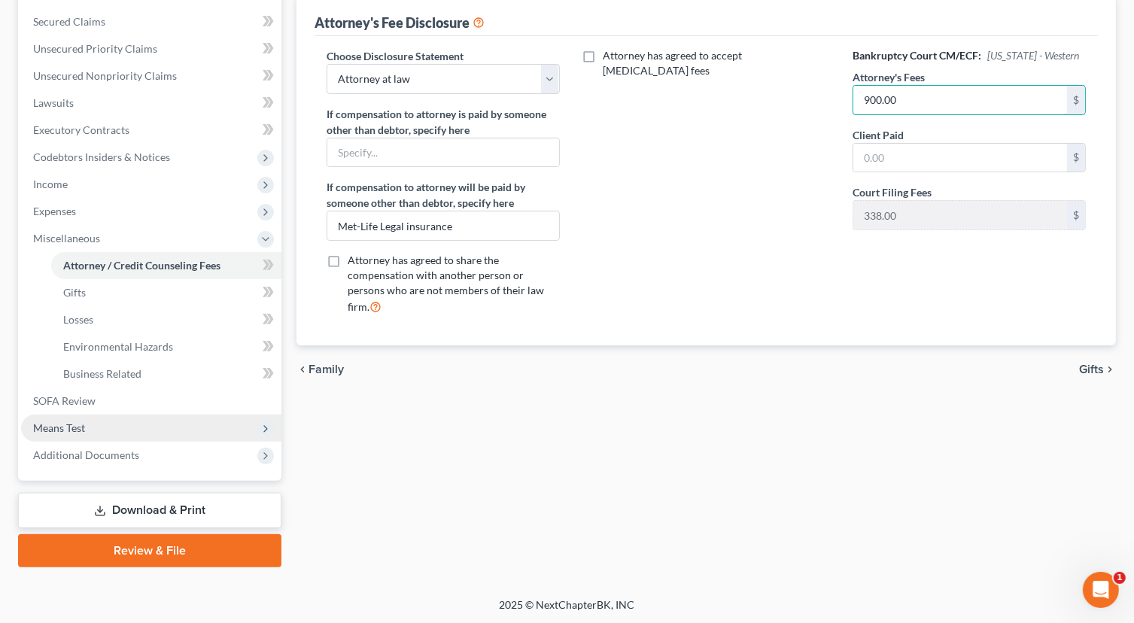
type input "900.00"
click at [170, 424] on span "Means Test" at bounding box center [151, 428] width 260 height 27
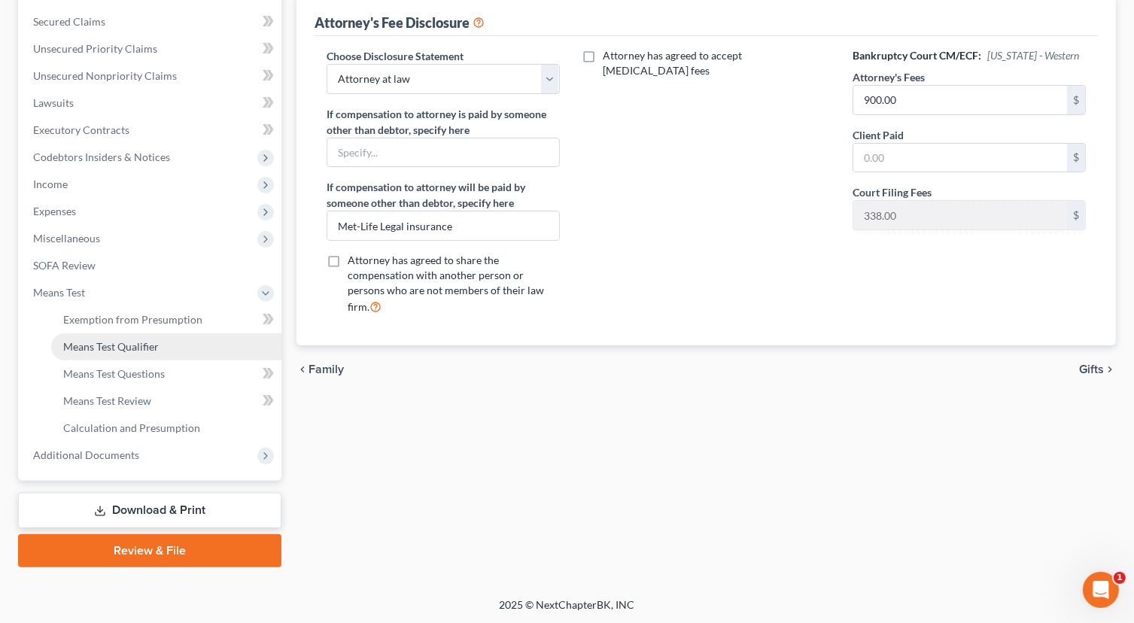
click at [159, 345] on link "Means Test Qualifier" at bounding box center [166, 346] width 230 height 27
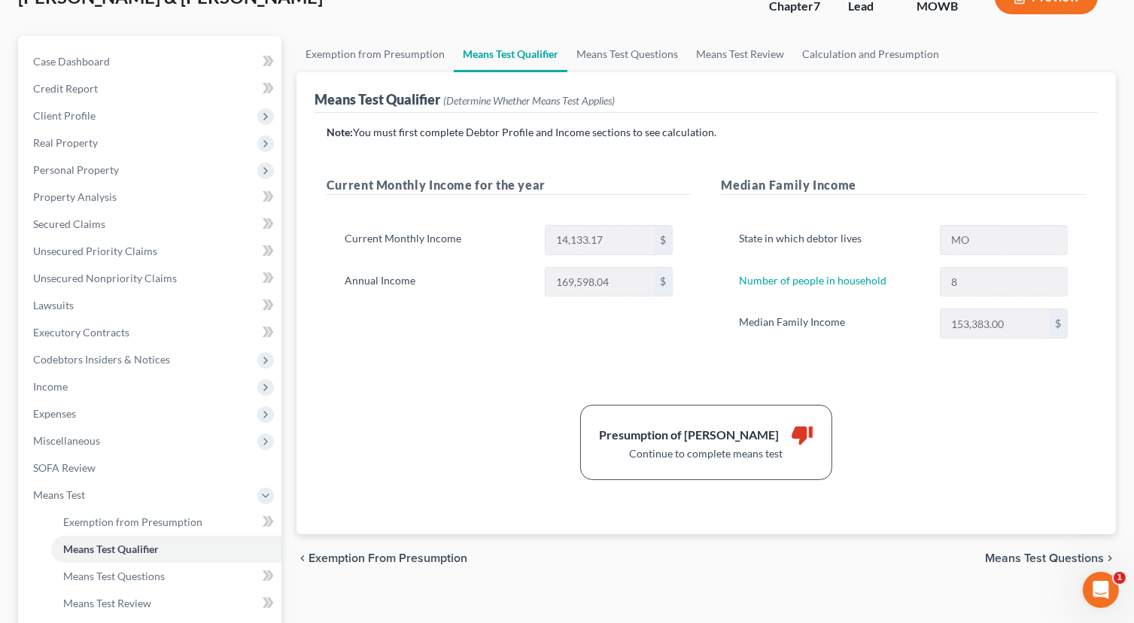
scroll to position [150, 0]
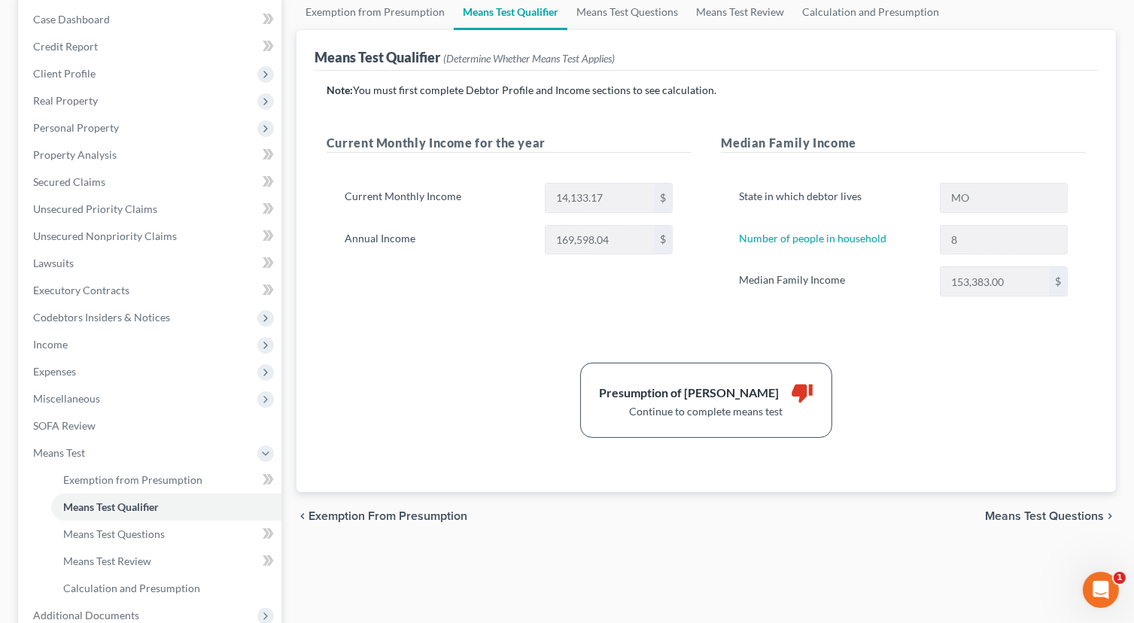
click at [1054, 515] on span "Means Test Questions" at bounding box center [1044, 516] width 119 height 12
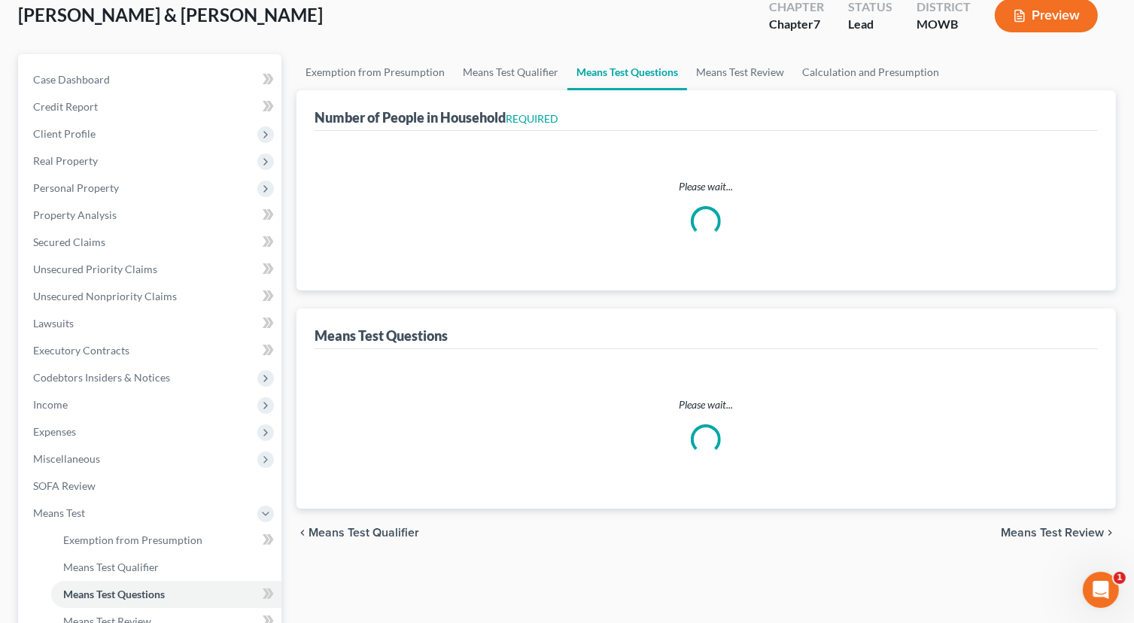
scroll to position [4, 0]
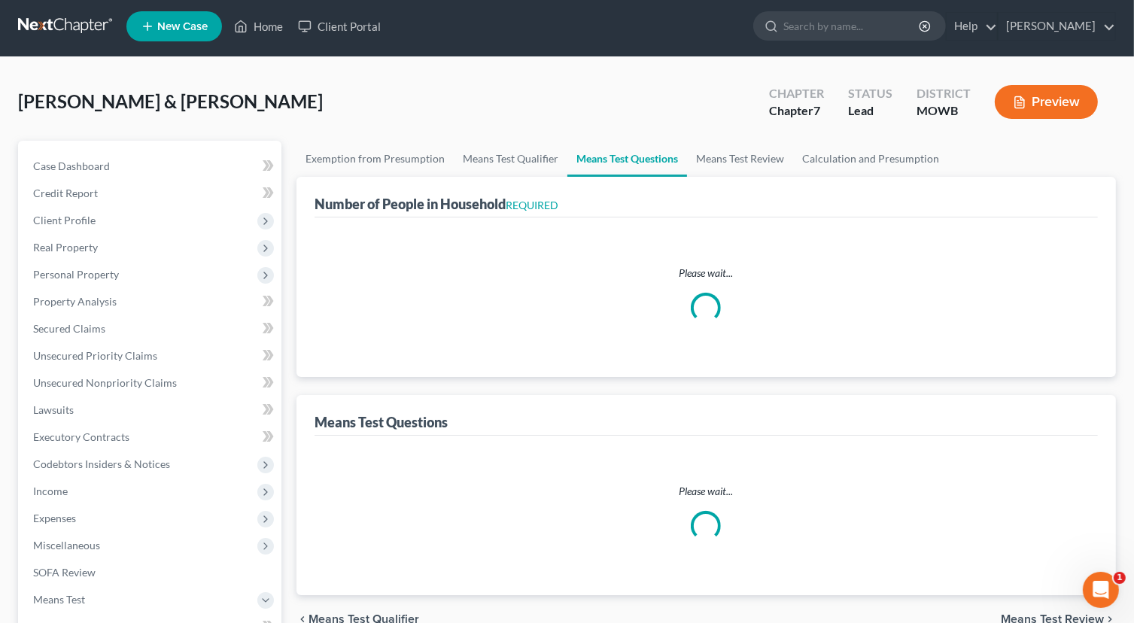
select select "0"
select select "60"
select select "6"
select select "2"
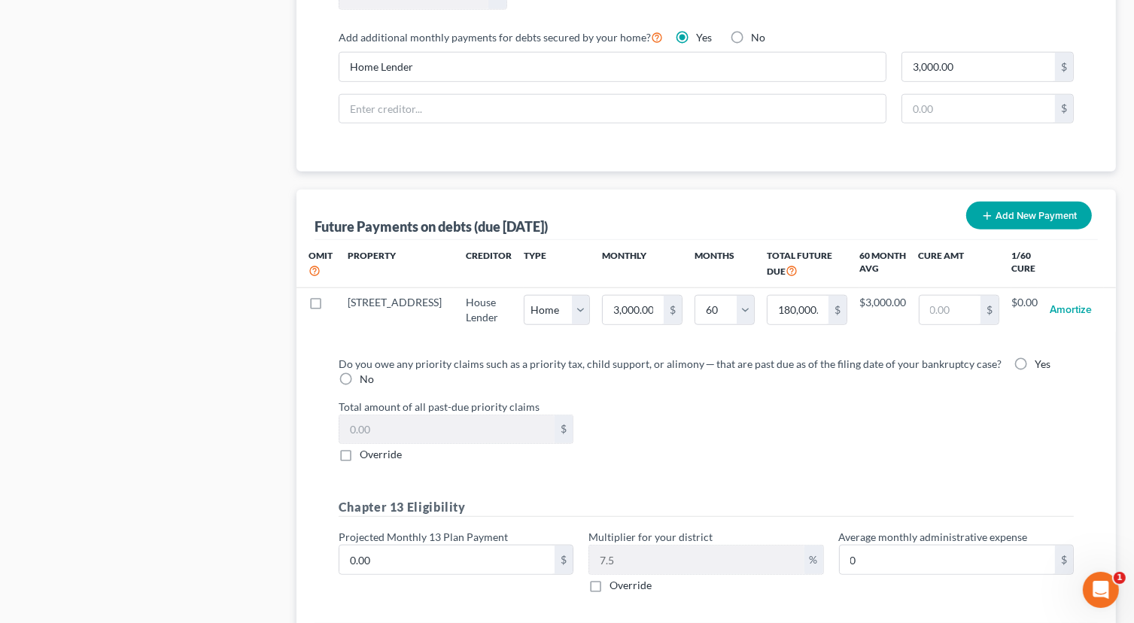
scroll to position [1505, 0]
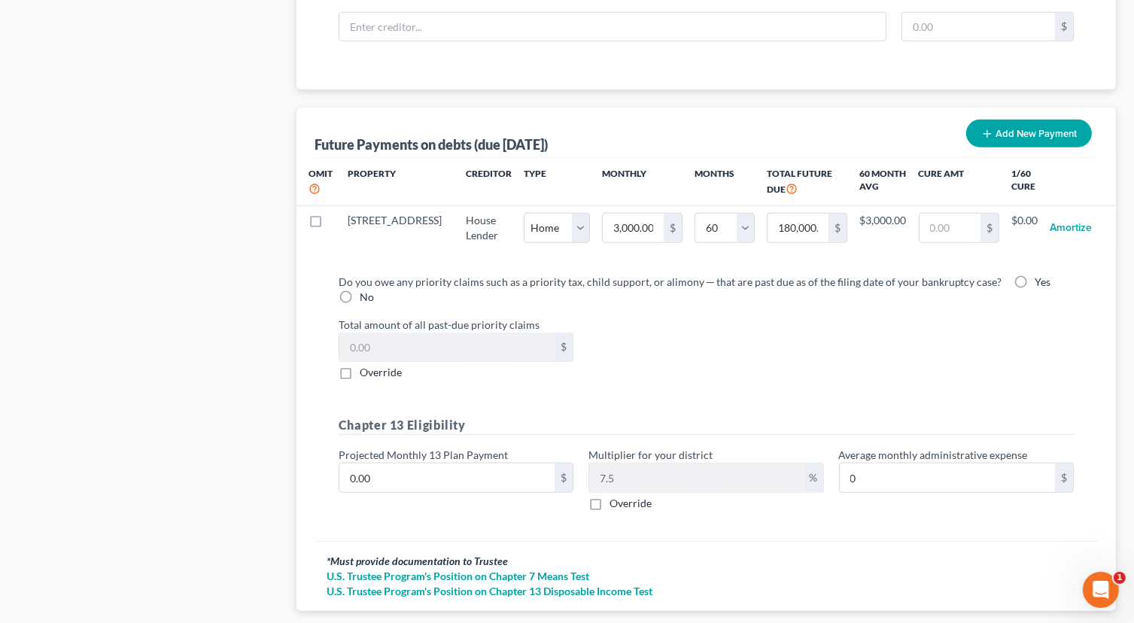
click at [360, 290] on label "No" at bounding box center [367, 297] width 14 height 15
click at [366, 290] on input "No" at bounding box center [371, 295] width 10 height 10
radio input "true"
click at [360, 290] on label "No" at bounding box center [367, 297] width 14 height 15
click at [366, 290] on input "No" at bounding box center [371, 295] width 10 height 10
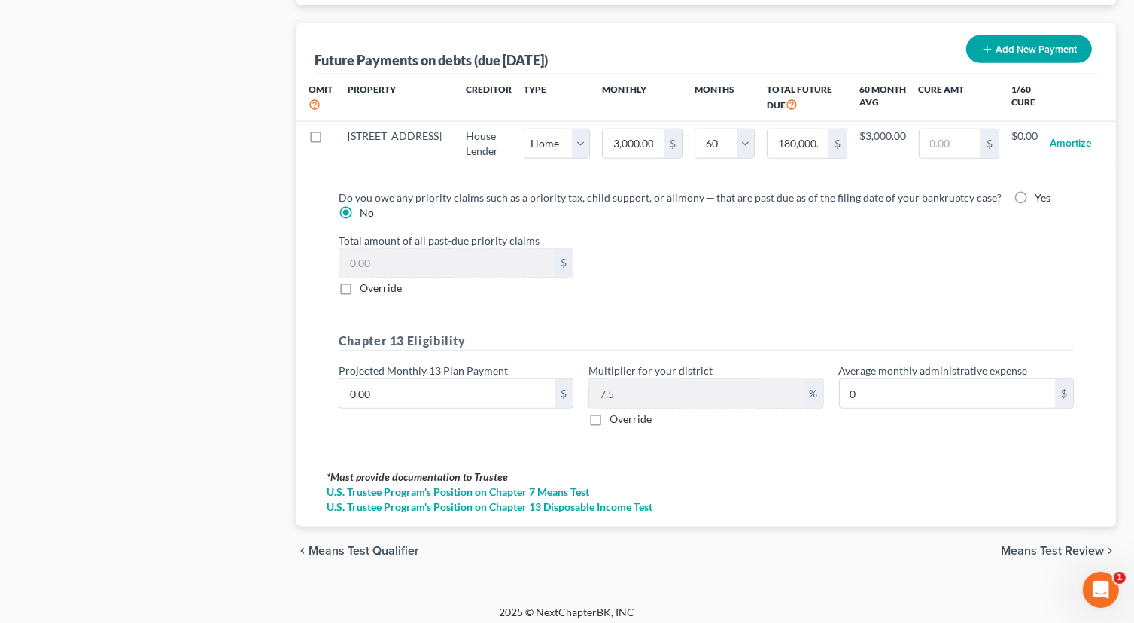
scroll to position [1592, 0]
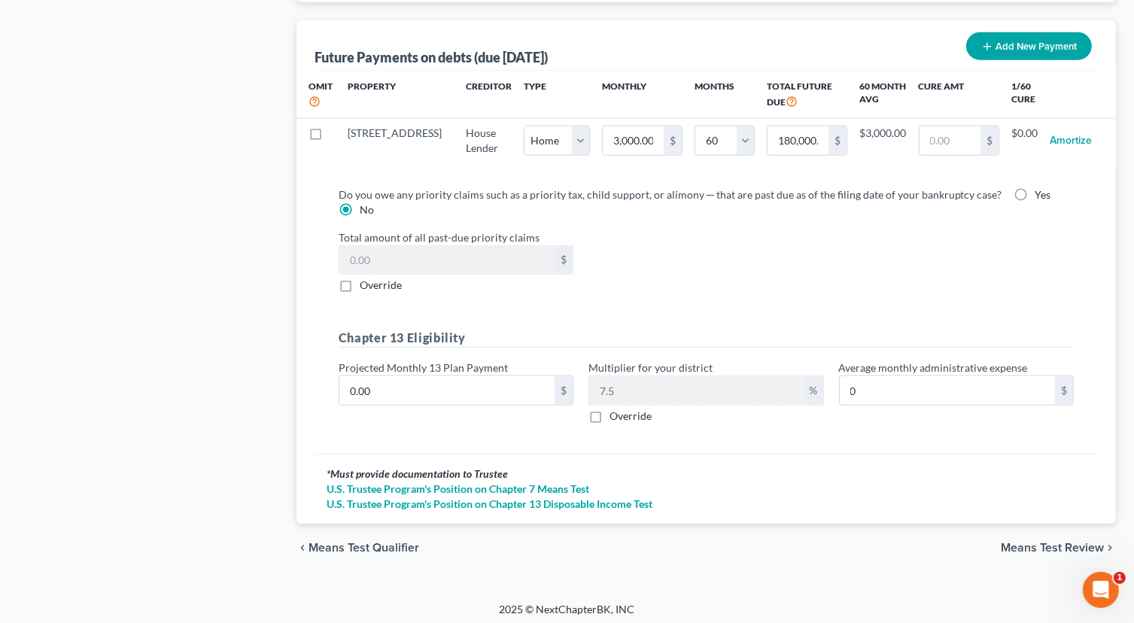
click at [1014, 543] on span "Means Test Review" at bounding box center [1052, 548] width 103 height 12
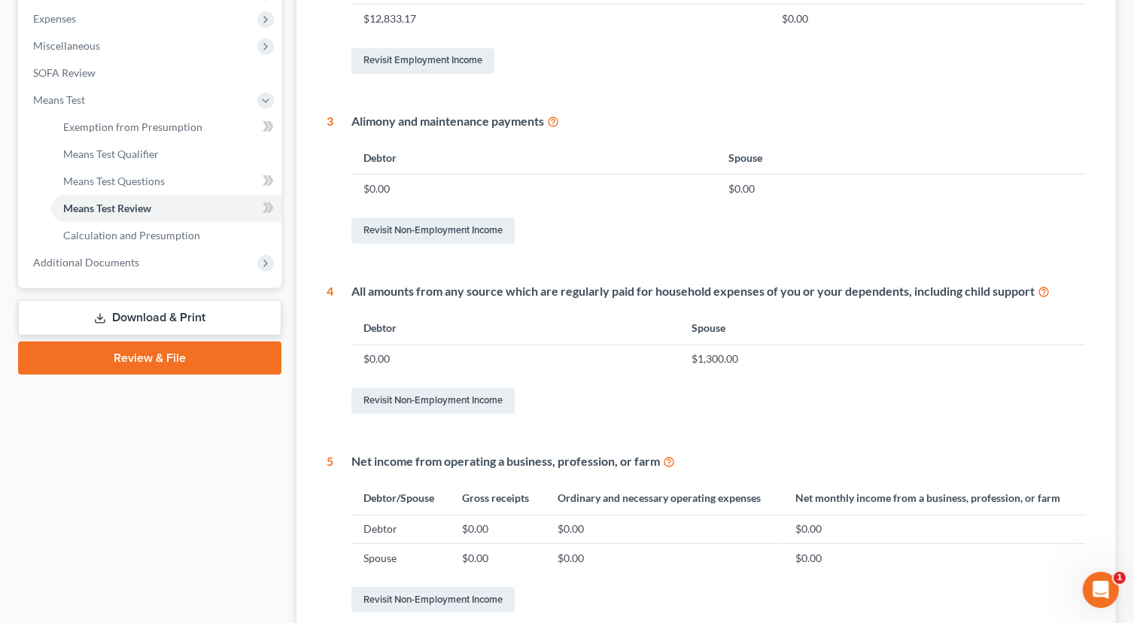
scroll to position [451, 0]
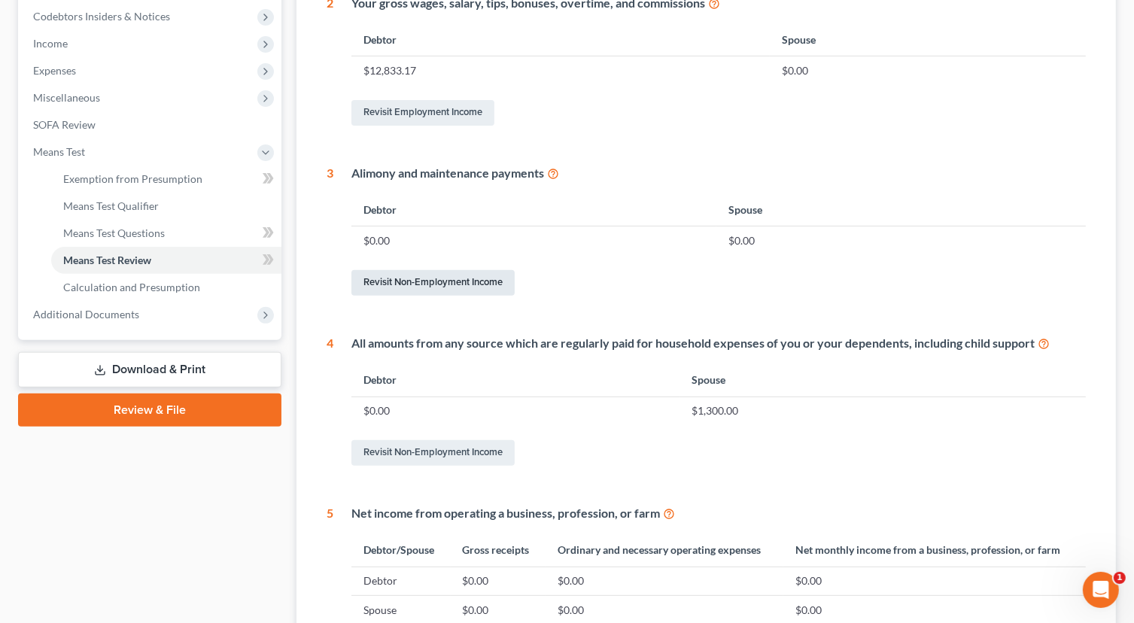
click at [386, 284] on link "Revisit Non-Employment Income" at bounding box center [432, 283] width 163 height 26
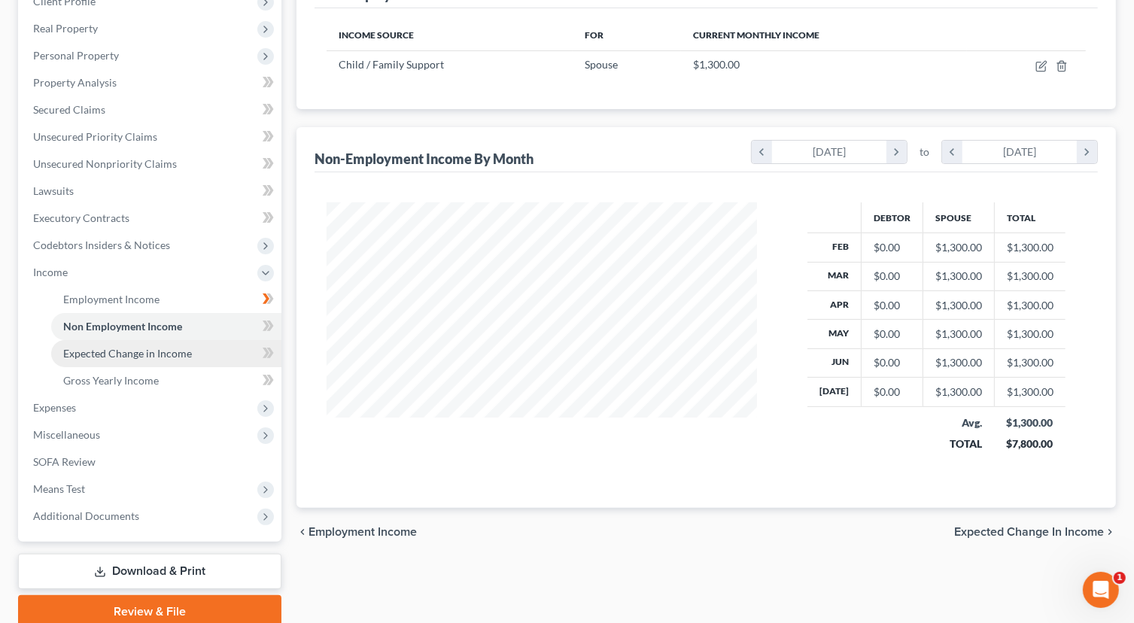
scroll to position [226, 0]
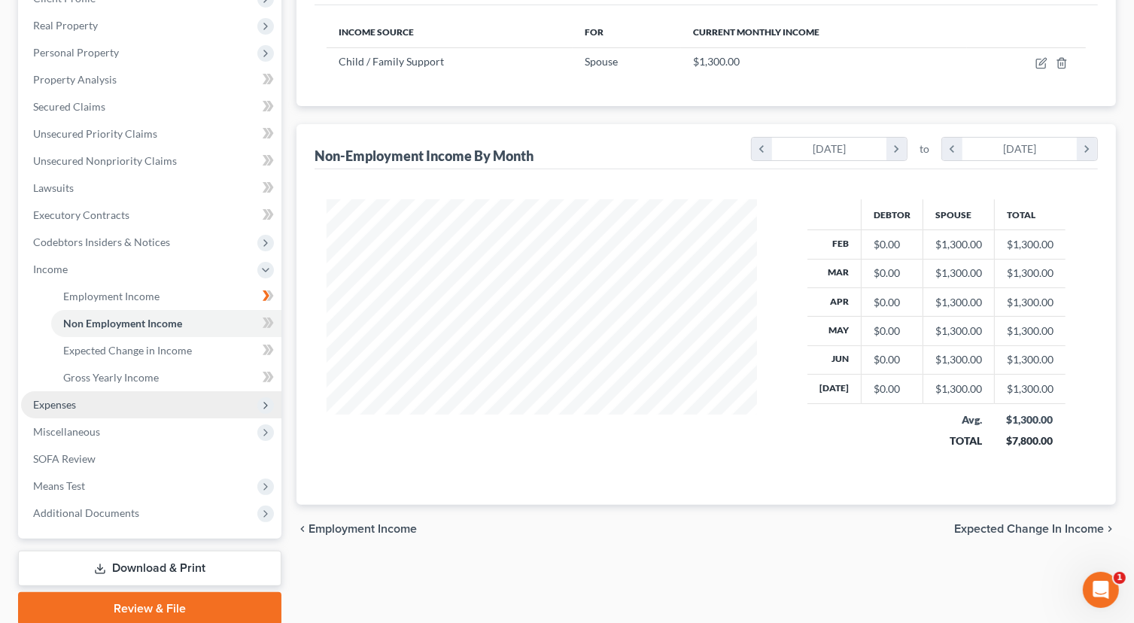
click at [116, 405] on span "Expenses" at bounding box center [151, 404] width 260 height 27
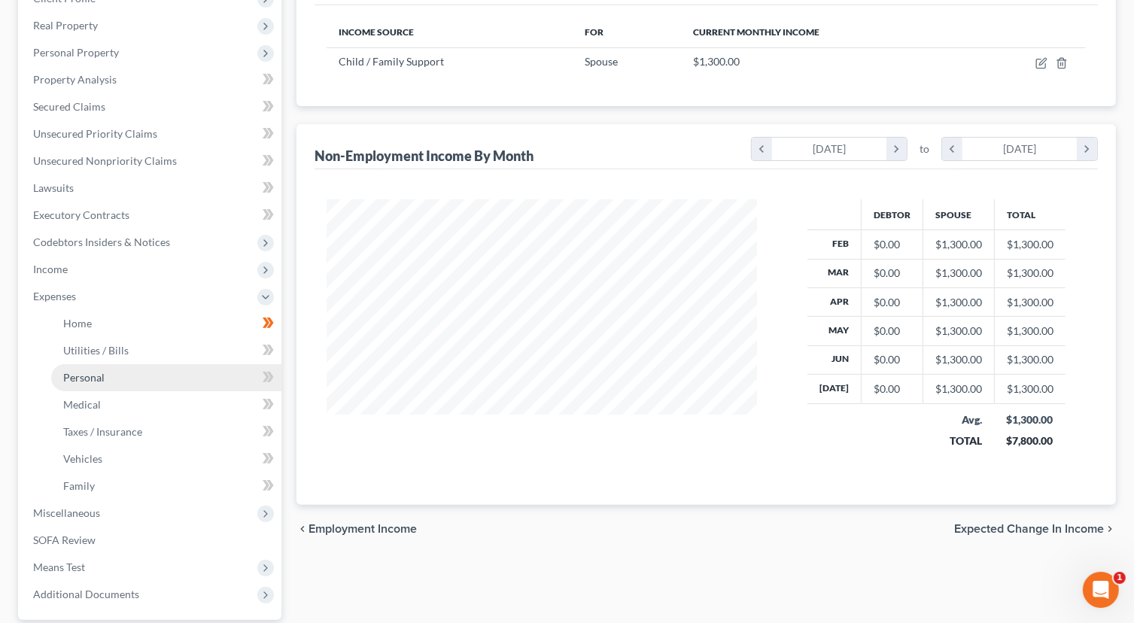
click at [143, 377] on link "Personal" at bounding box center [166, 377] width 230 height 27
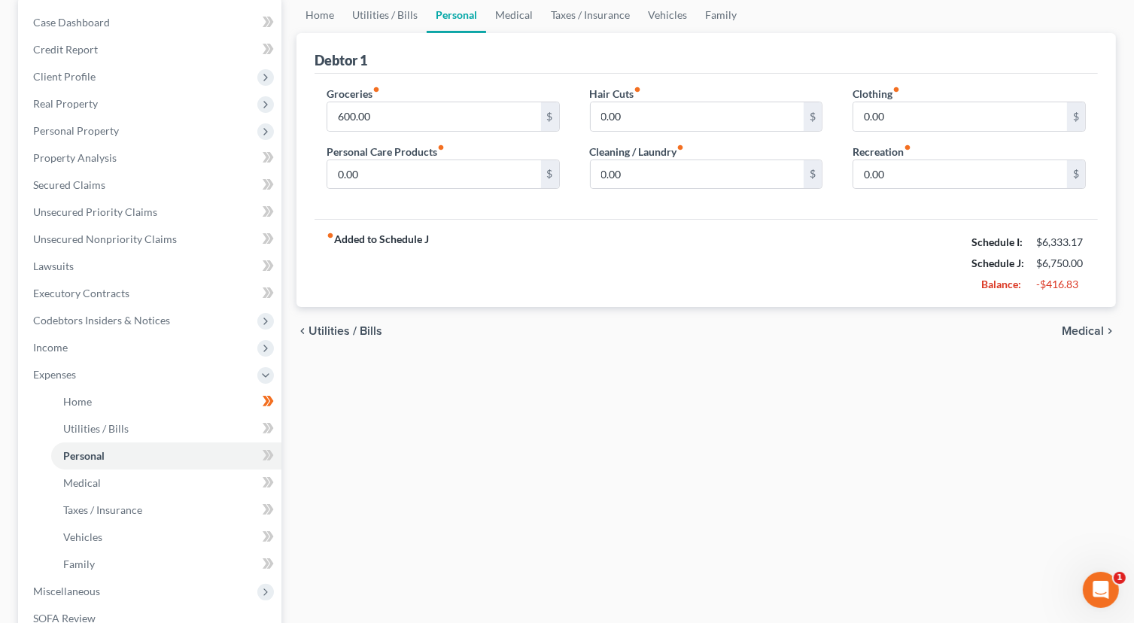
scroll to position [150, 0]
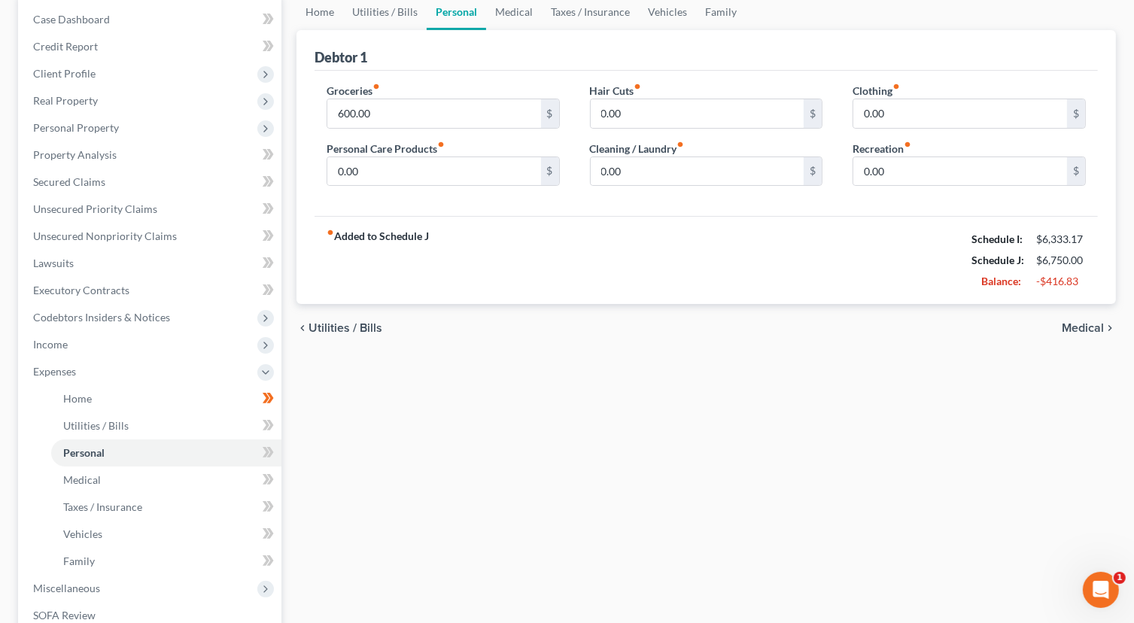
click at [366, 326] on span "Utilities / Bills" at bounding box center [345, 328] width 74 height 12
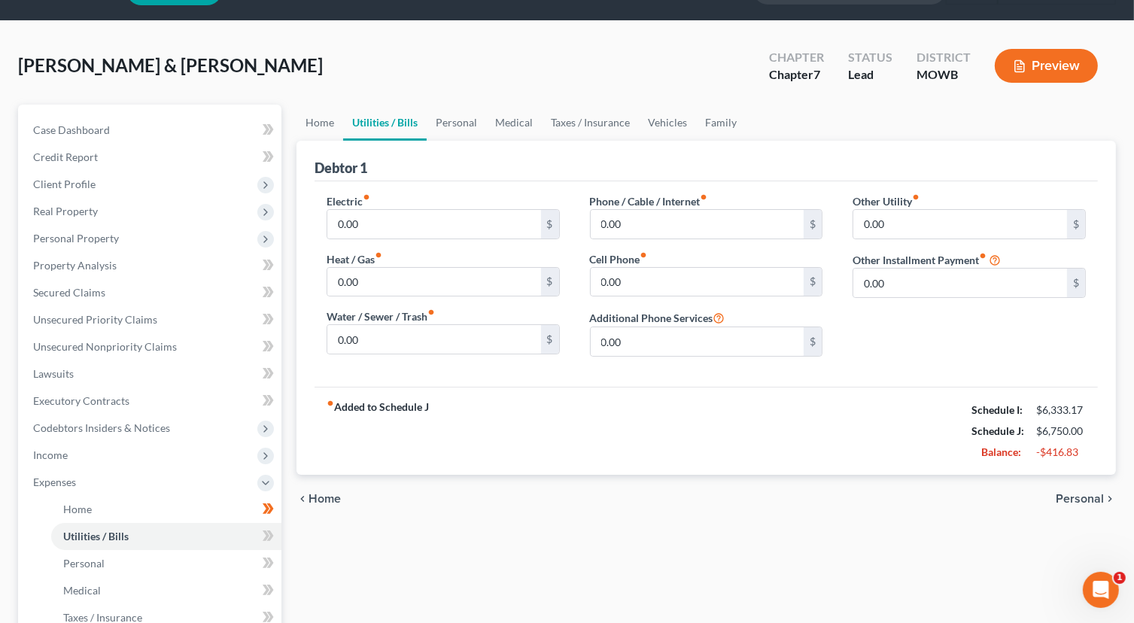
scroll to position [75, 0]
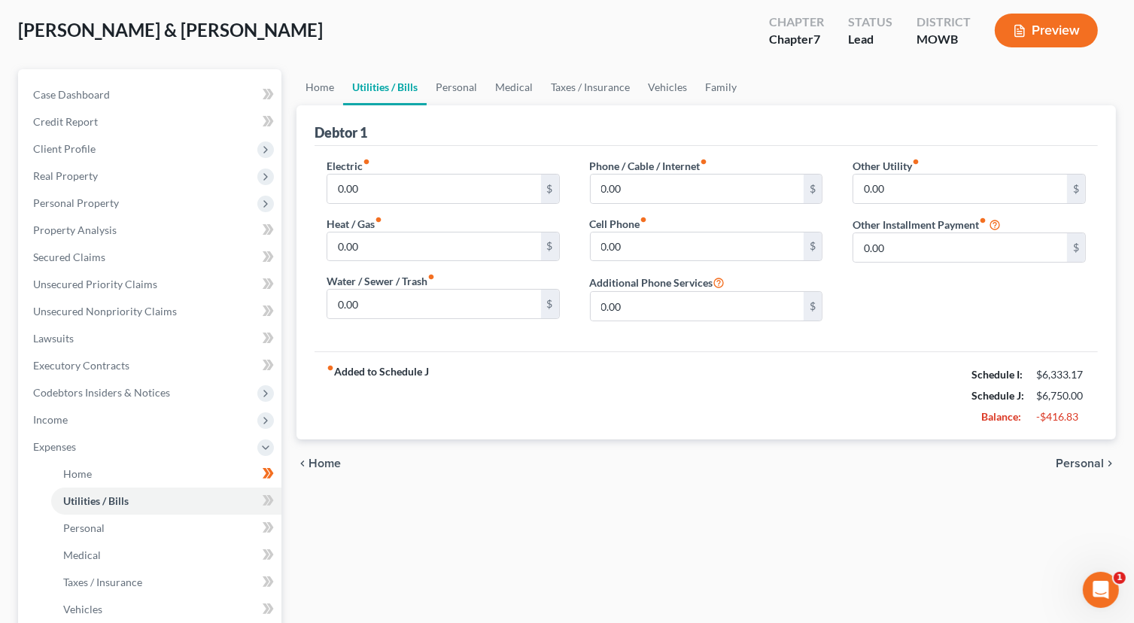
click at [320, 457] on span "Home" at bounding box center [324, 463] width 32 height 12
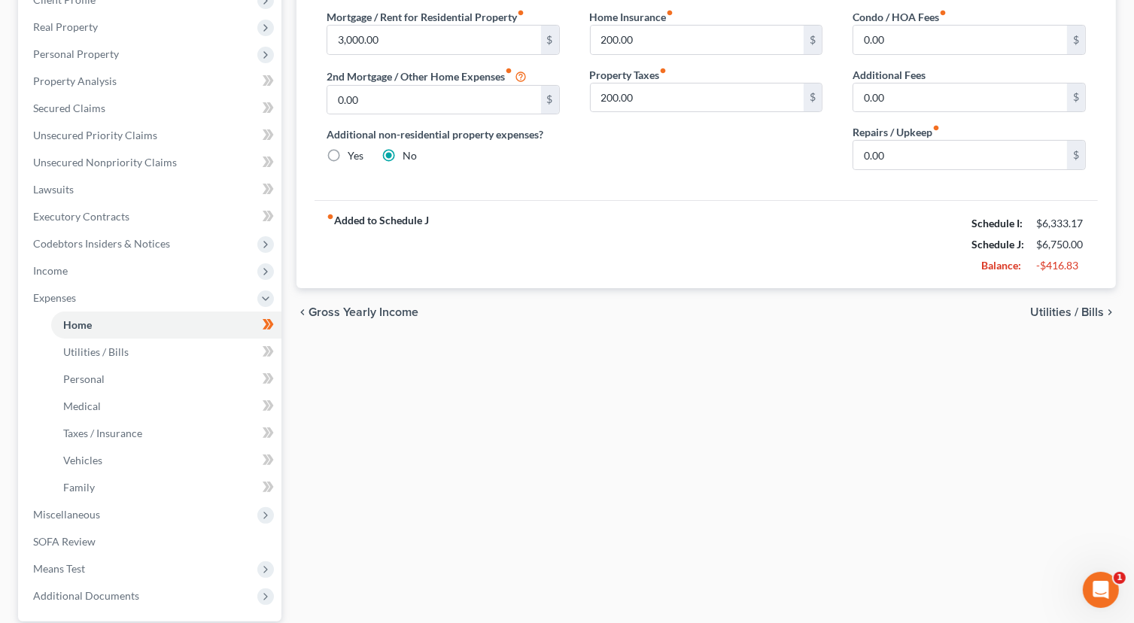
scroll to position [226, 0]
click at [1062, 311] on span "Utilities / Bills" at bounding box center [1067, 311] width 74 height 12
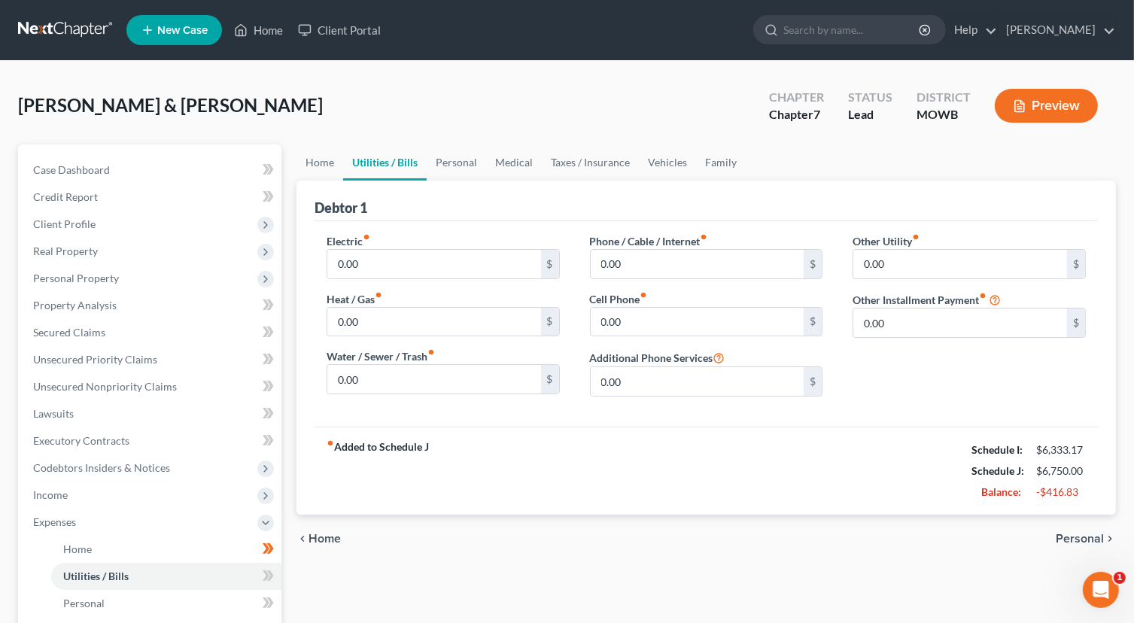
click at [1065, 536] on span "Personal" at bounding box center [1080, 539] width 48 height 12
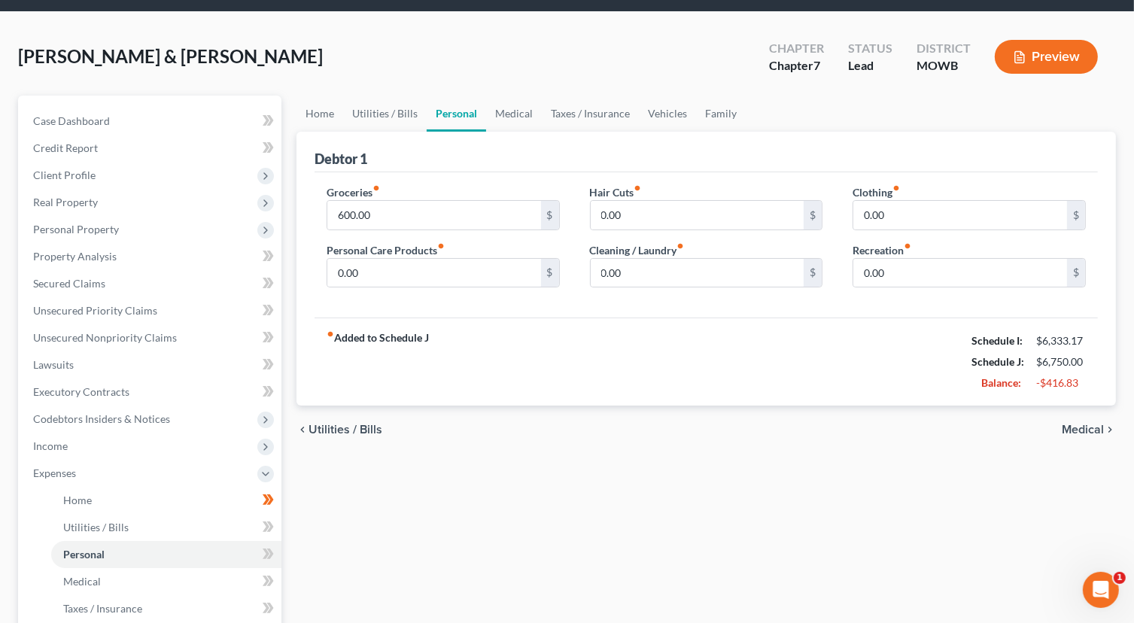
scroll to position [75, 0]
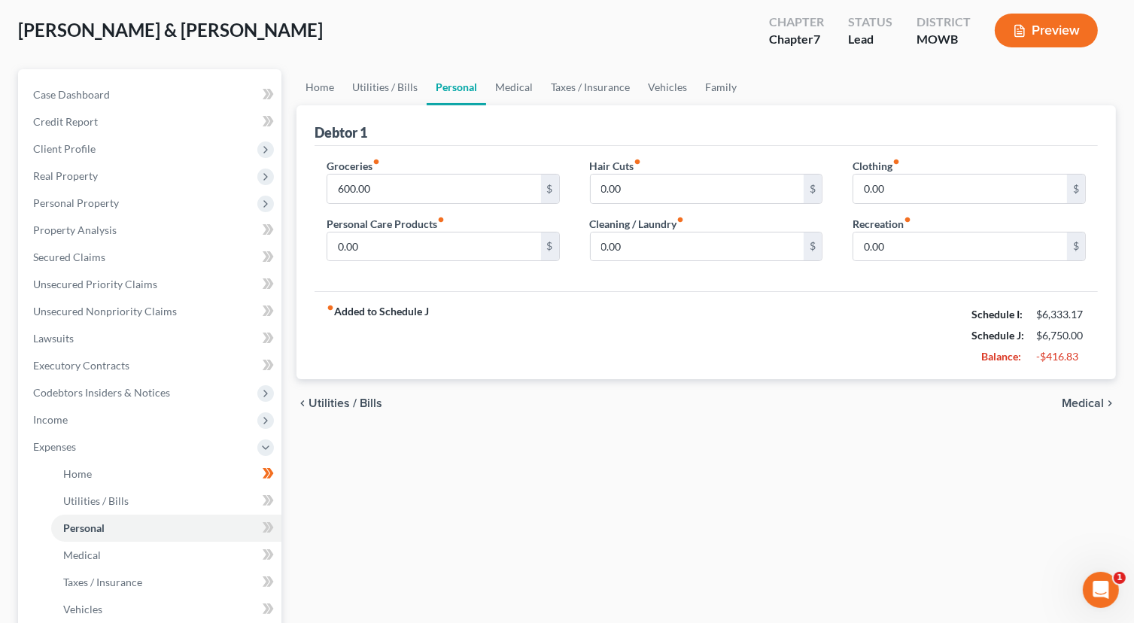
click at [1067, 397] on span "Medical" at bounding box center [1083, 403] width 42 height 12
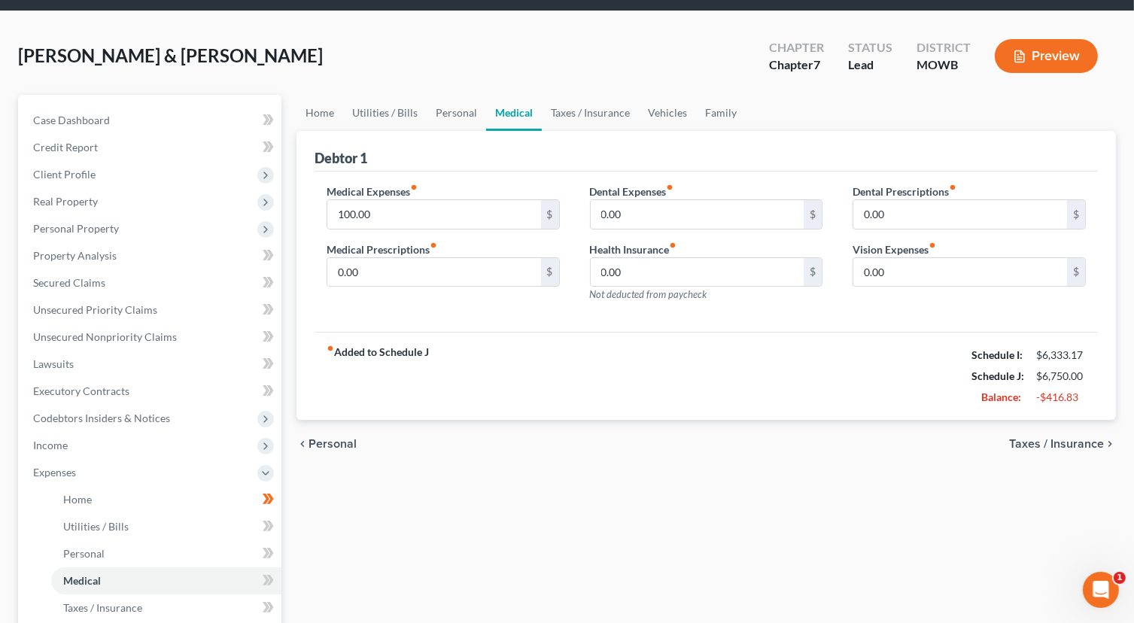
scroll to position [75, 0]
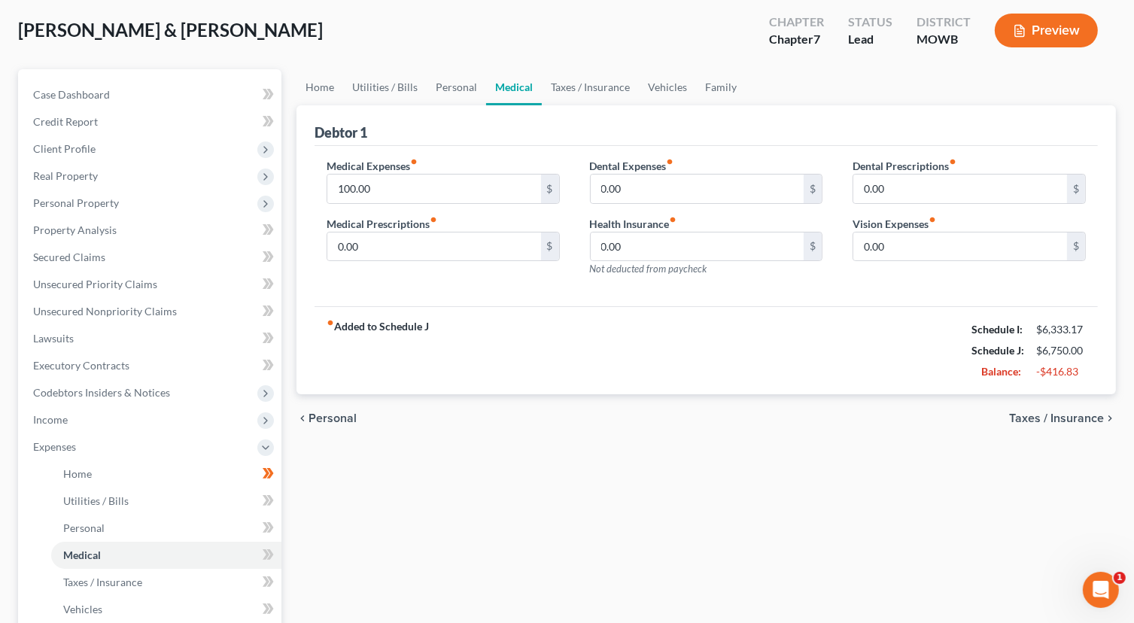
click at [1040, 415] on span "Taxes / Insurance" at bounding box center [1056, 418] width 95 height 12
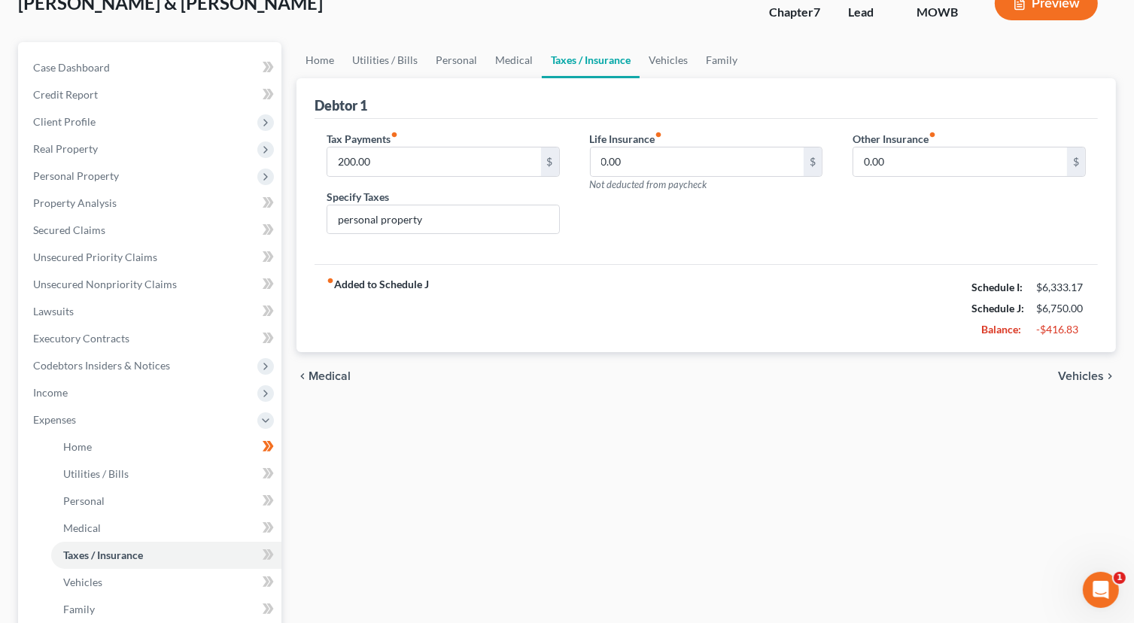
scroll to position [150, 0]
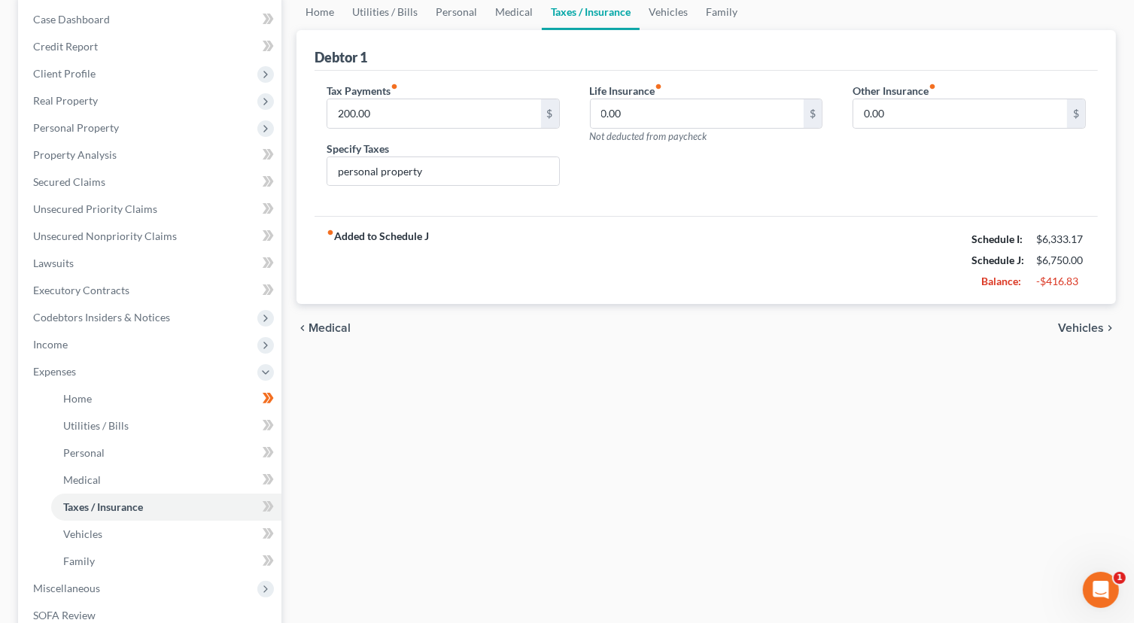
click at [1074, 329] on span "Vehicles" at bounding box center [1081, 328] width 46 height 12
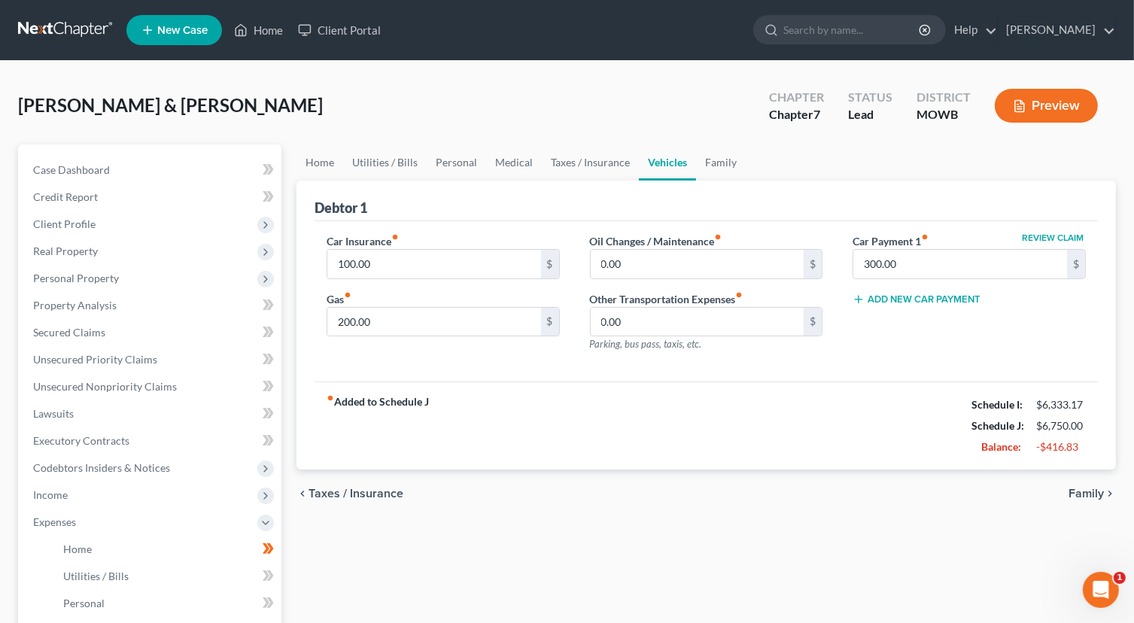
click at [1087, 491] on span "Family" at bounding box center [1085, 494] width 35 height 12
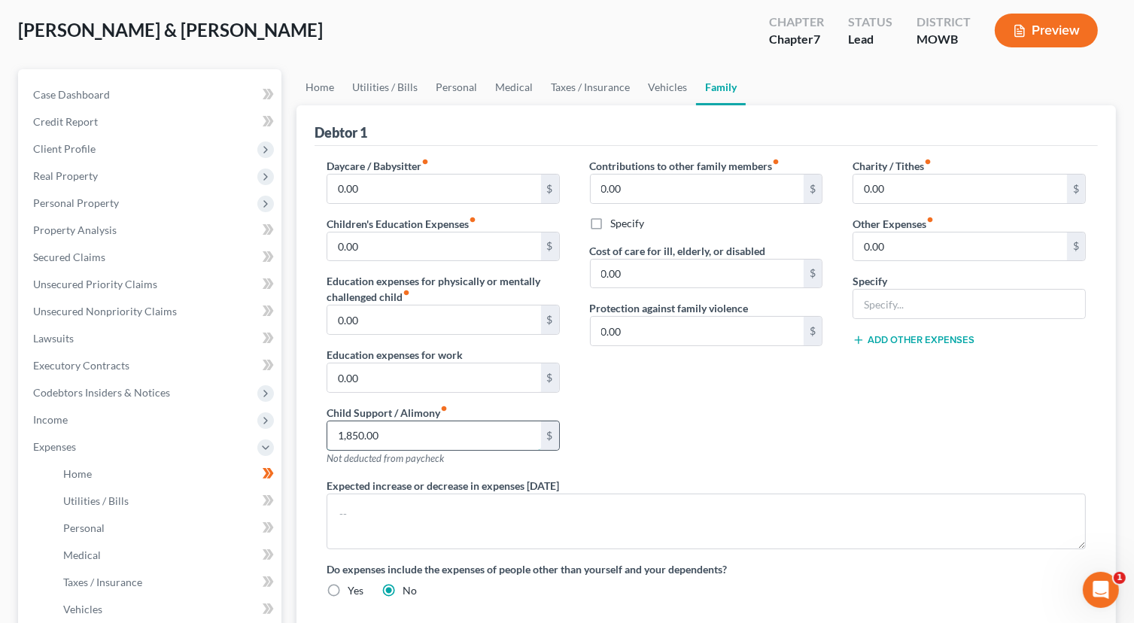
click at [480, 436] on input "1,850.00" at bounding box center [434, 435] width 214 height 29
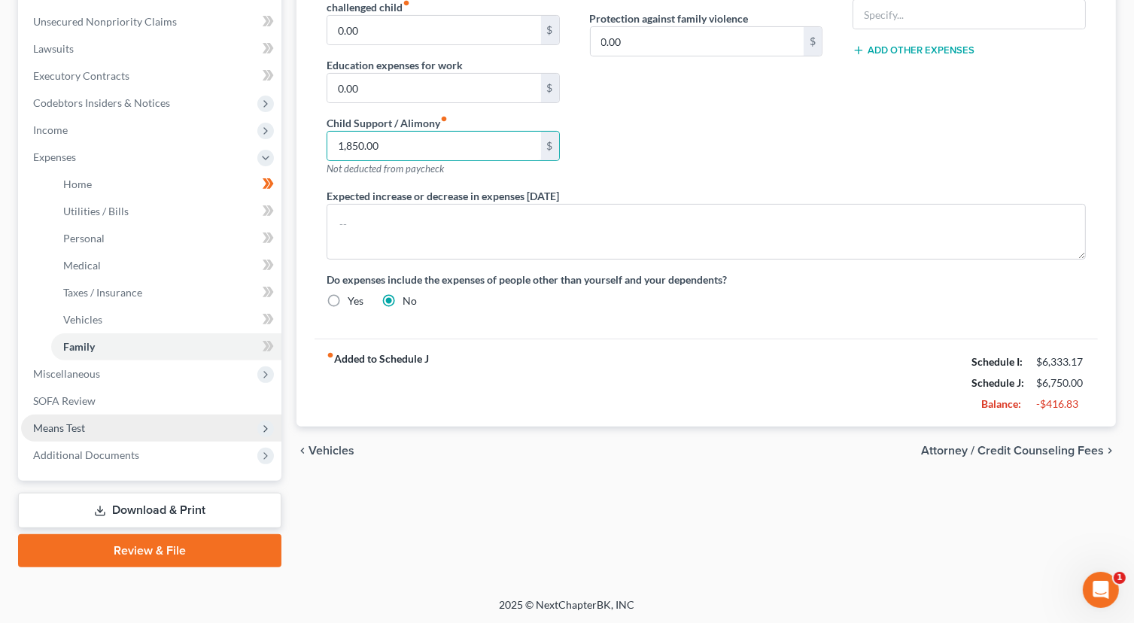
drag, startPoint x: 132, startPoint y: 424, endPoint x: 160, endPoint y: 425, distance: 28.6
click at [144, 422] on span "Means Test" at bounding box center [151, 428] width 260 height 27
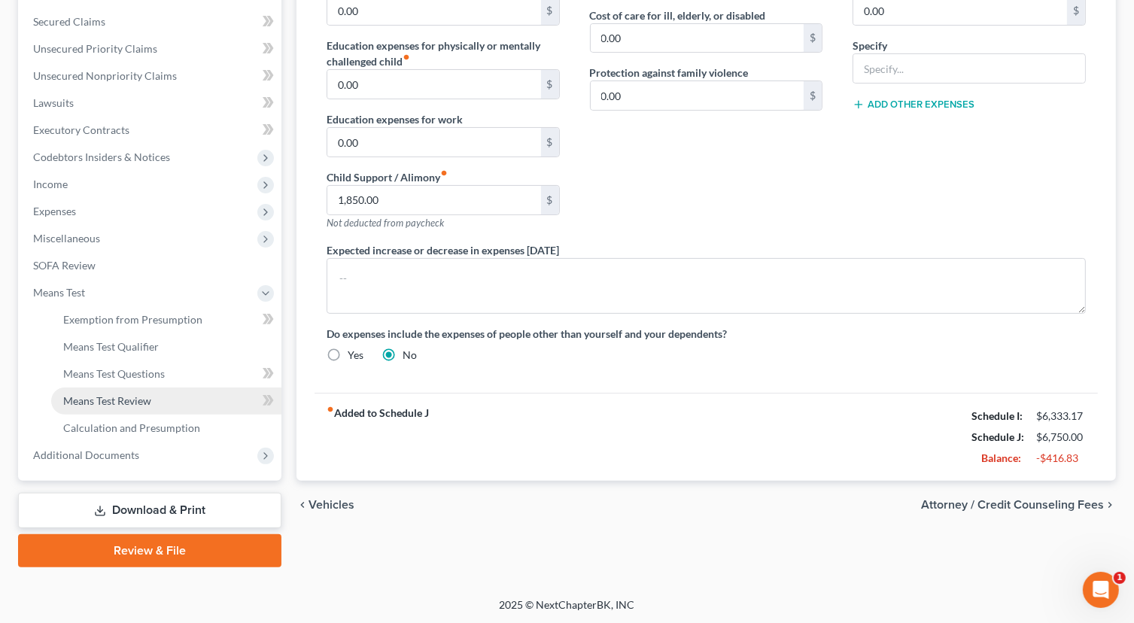
click at [170, 399] on link "Means Test Review" at bounding box center [166, 400] width 230 height 27
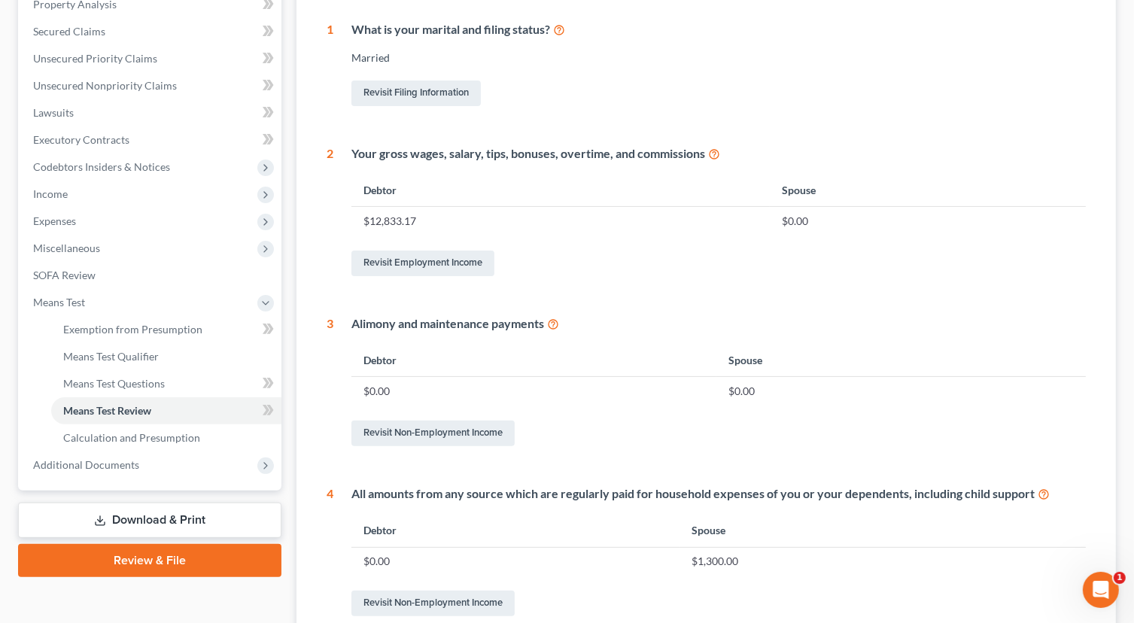
click at [393, 387] on td "$0.00" at bounding box center [533, 391] width 365 height 29
click at [435, 399] on td "$0.00" at bounding box center [533, 391] width 365 height 29
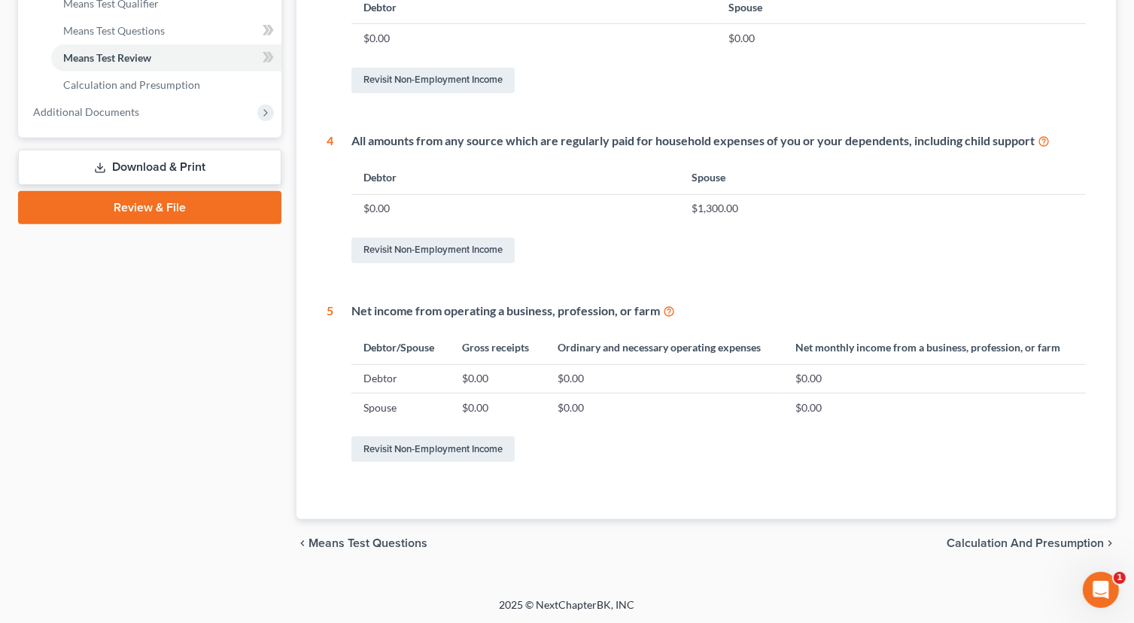
click at [1008, 546] on span "Calculation and Presumption" at bounding box center [1024, 543] width 157 height 12
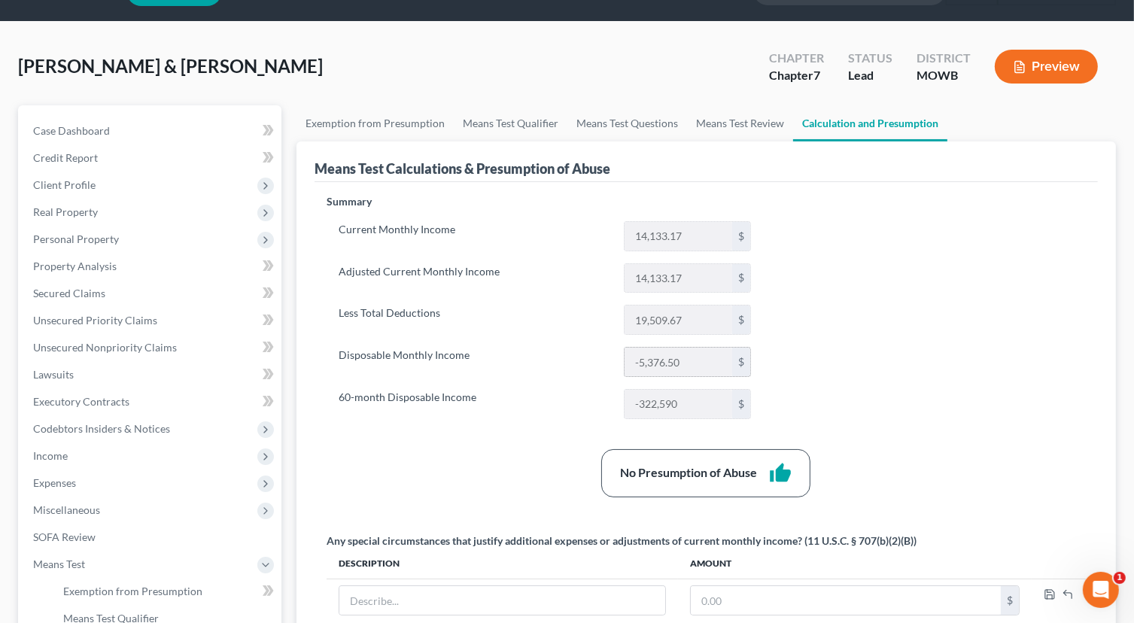
scroll to position [75, 0]
